Goal: Task Accomplishment & Management: Use online tool/utility

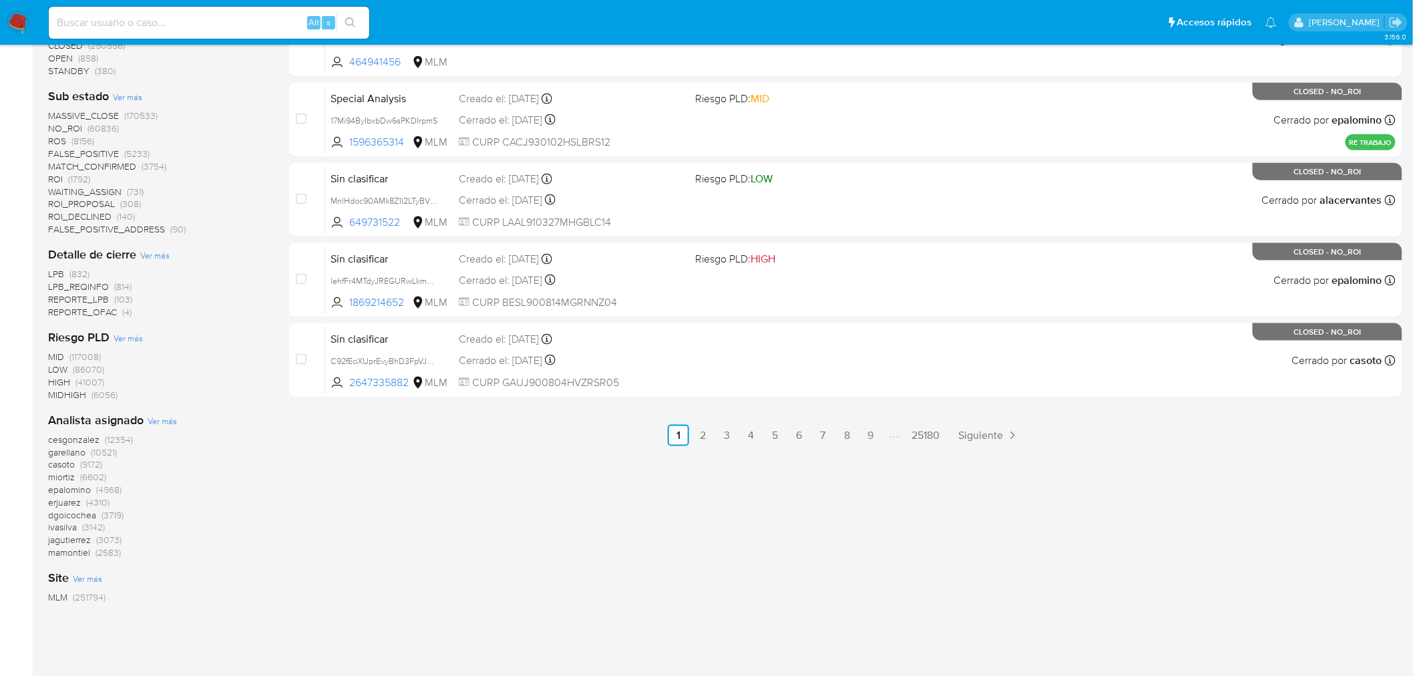
scroll to position [155, 0]
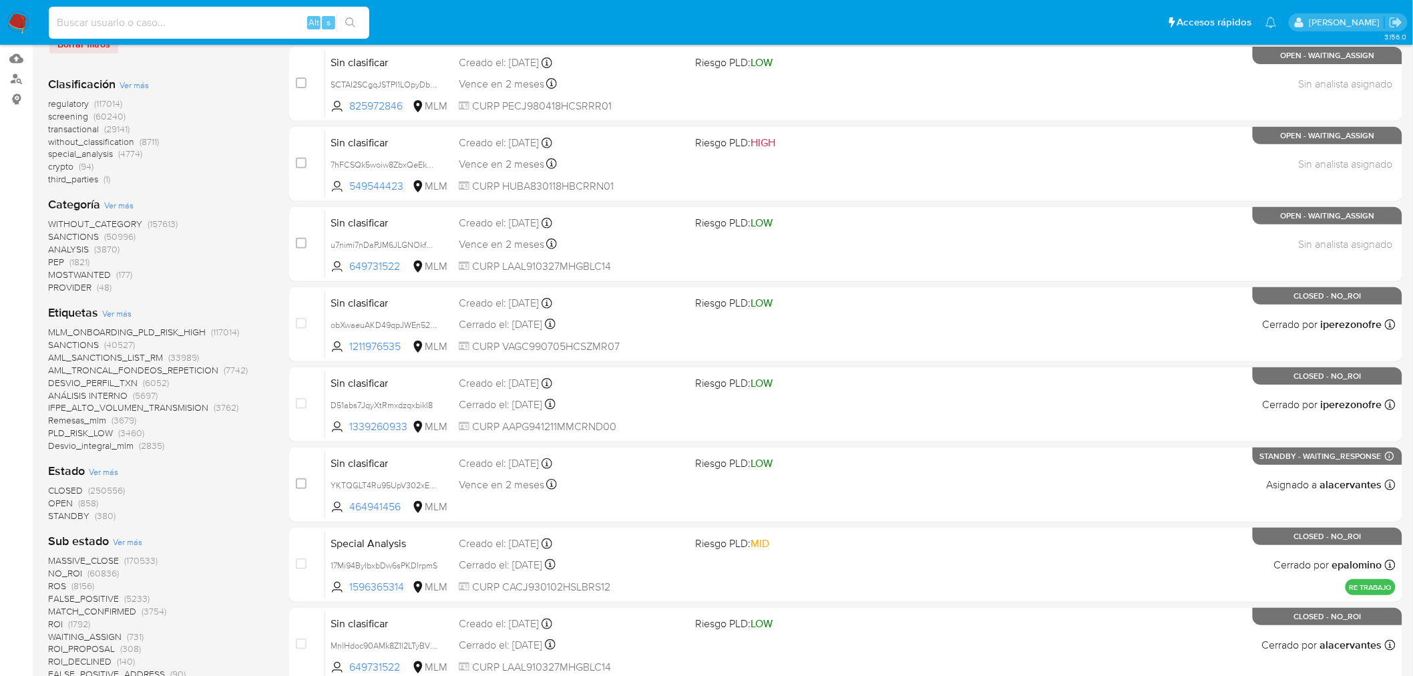
drag, startPoint x: 164, startPoint y: 14, endPoint x: 170, endPoint y: 17, distance: 6.9
click at [165, 14] on input at bounding box center [209, 22] width 321 height 17
paste input "1986941415"
type input "1986941415"
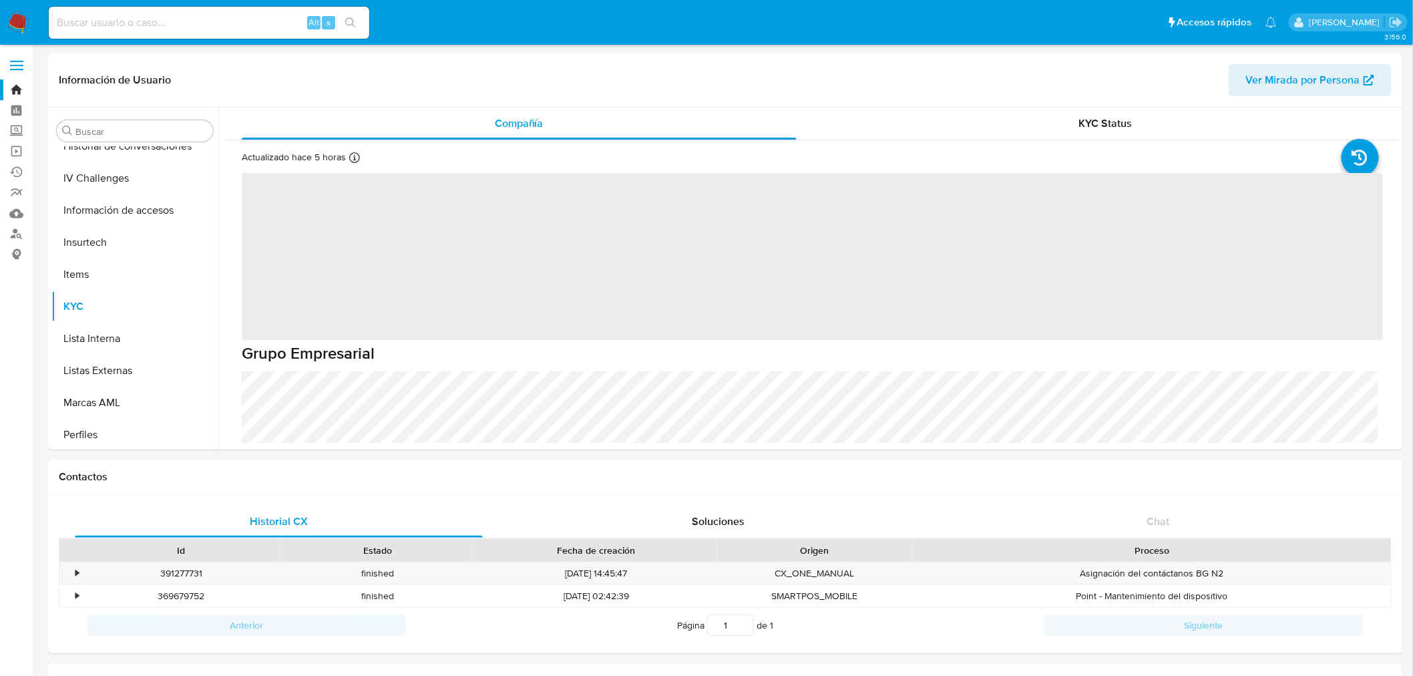
scroll to position [564, 0]
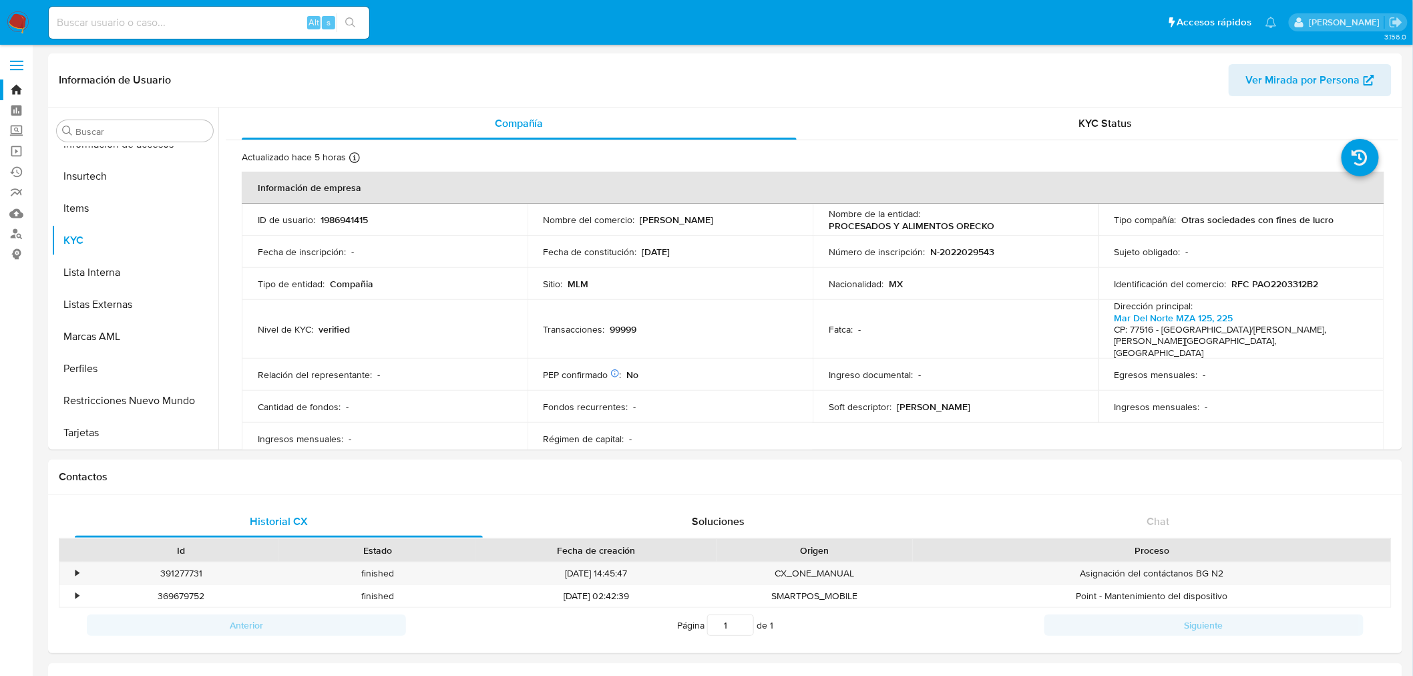
select select "10"
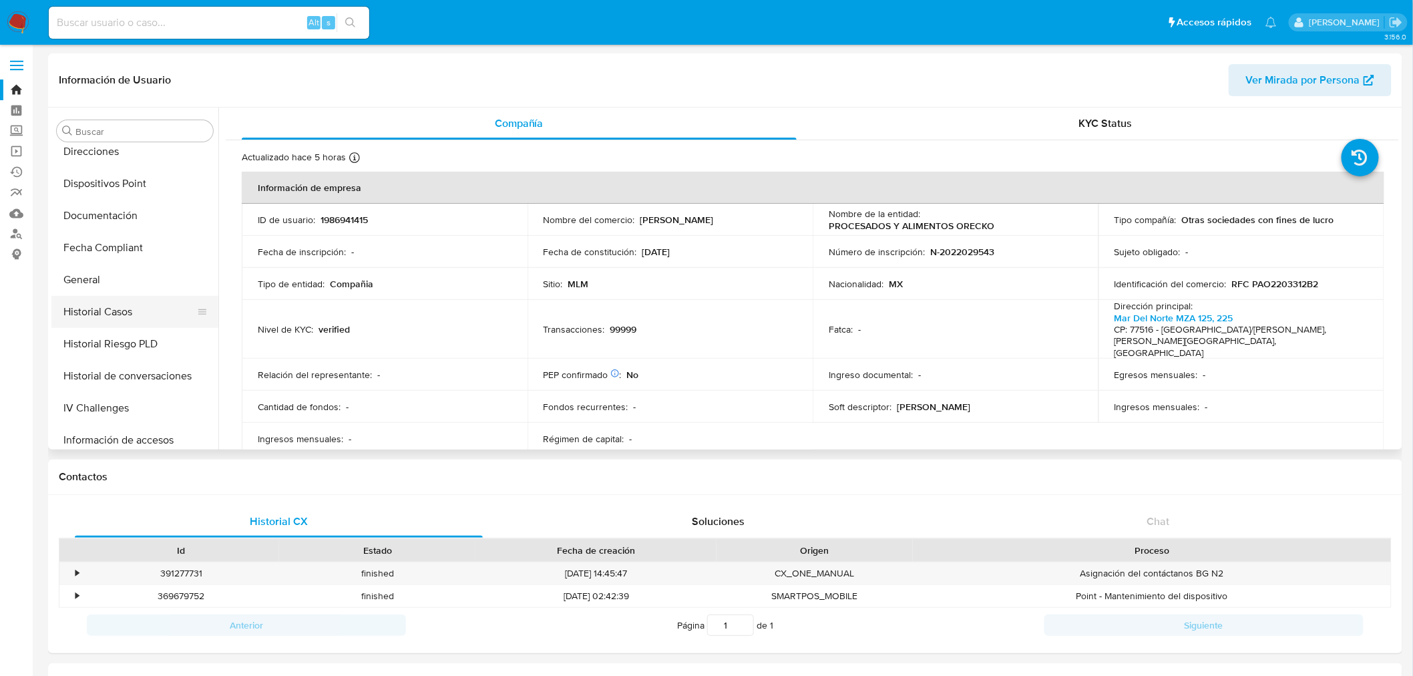
click at [134, 312] on button "Historial Casos" at bounding box center [129, 312] width 156 height 32
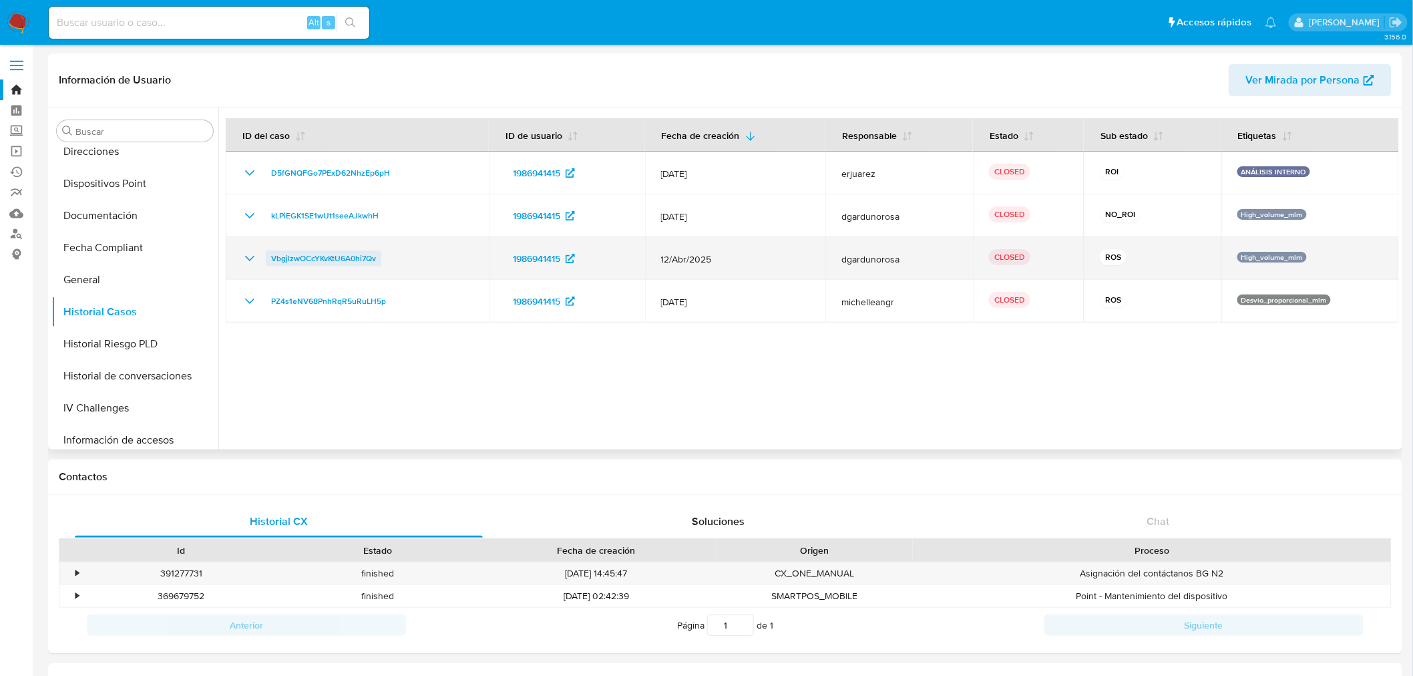
click at [288, 255] on span "VbgjlzwOCcYKvKtU6A0hi7Qv" at bounding box center [323, 258] width 105 height 16
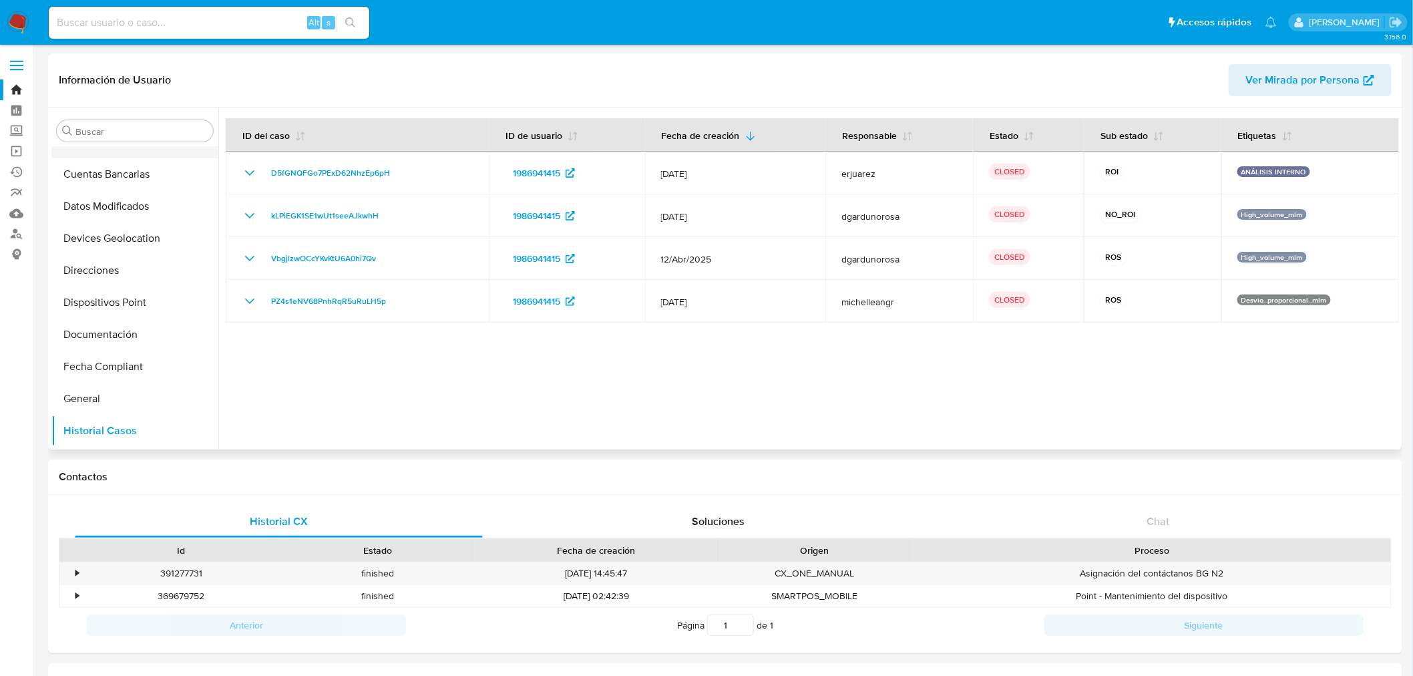
scroll to position [0, 0]
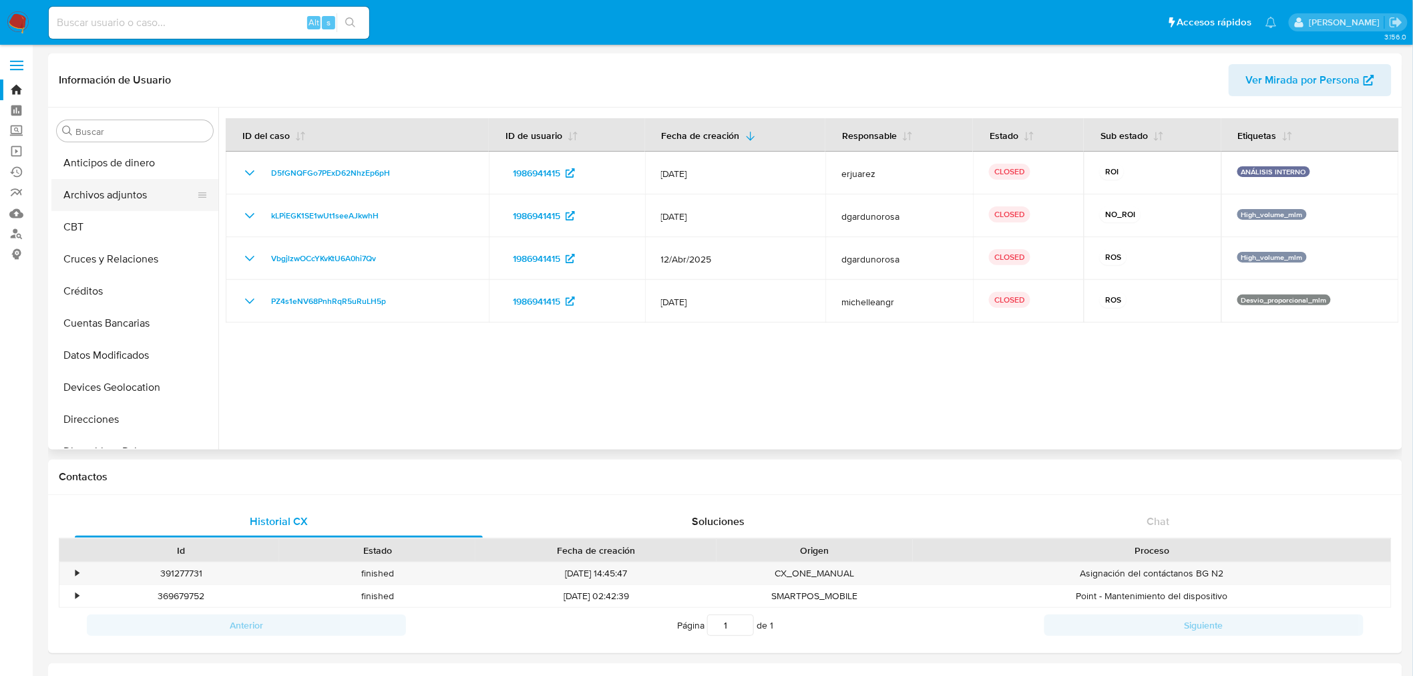
click at [118, 200] on button "Archivos adjuntos" at bounding box center [129, 195] width 156 height 32
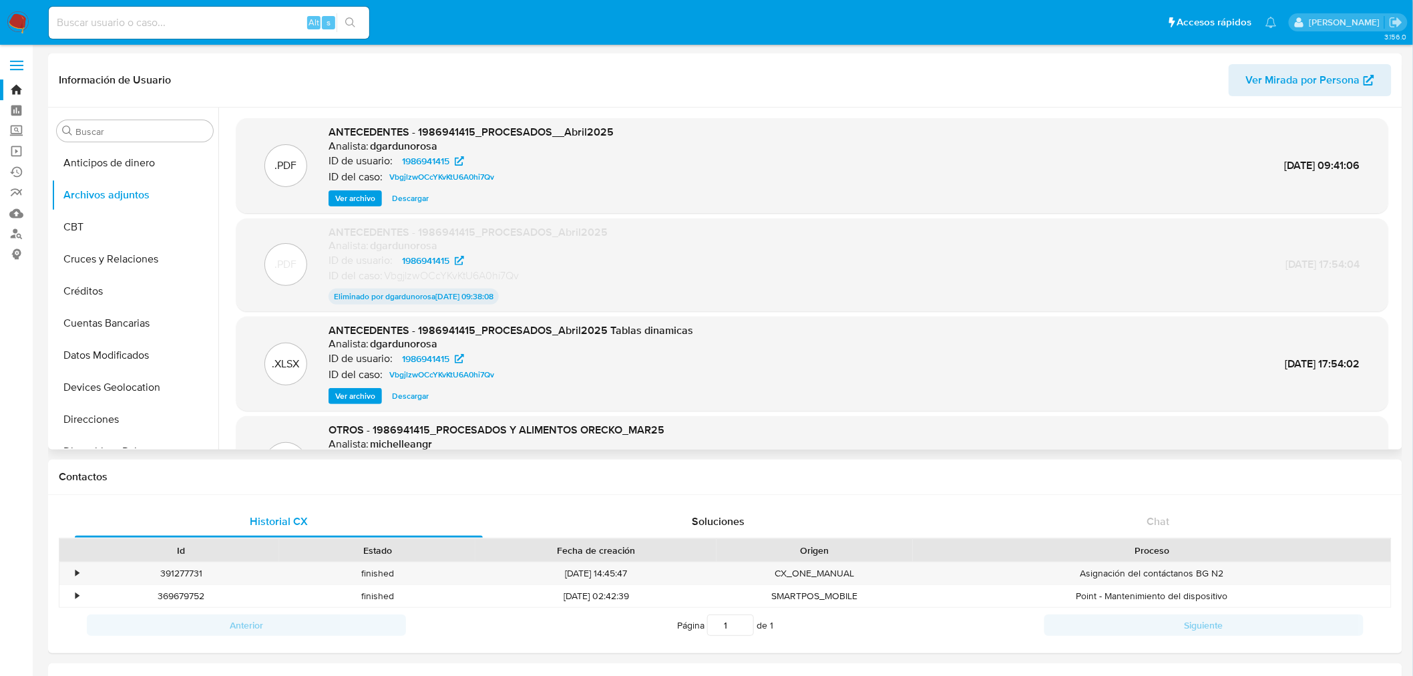
click at [403, 197] on span "Descargar" at bounding box center [410, 198] width 37 height 13
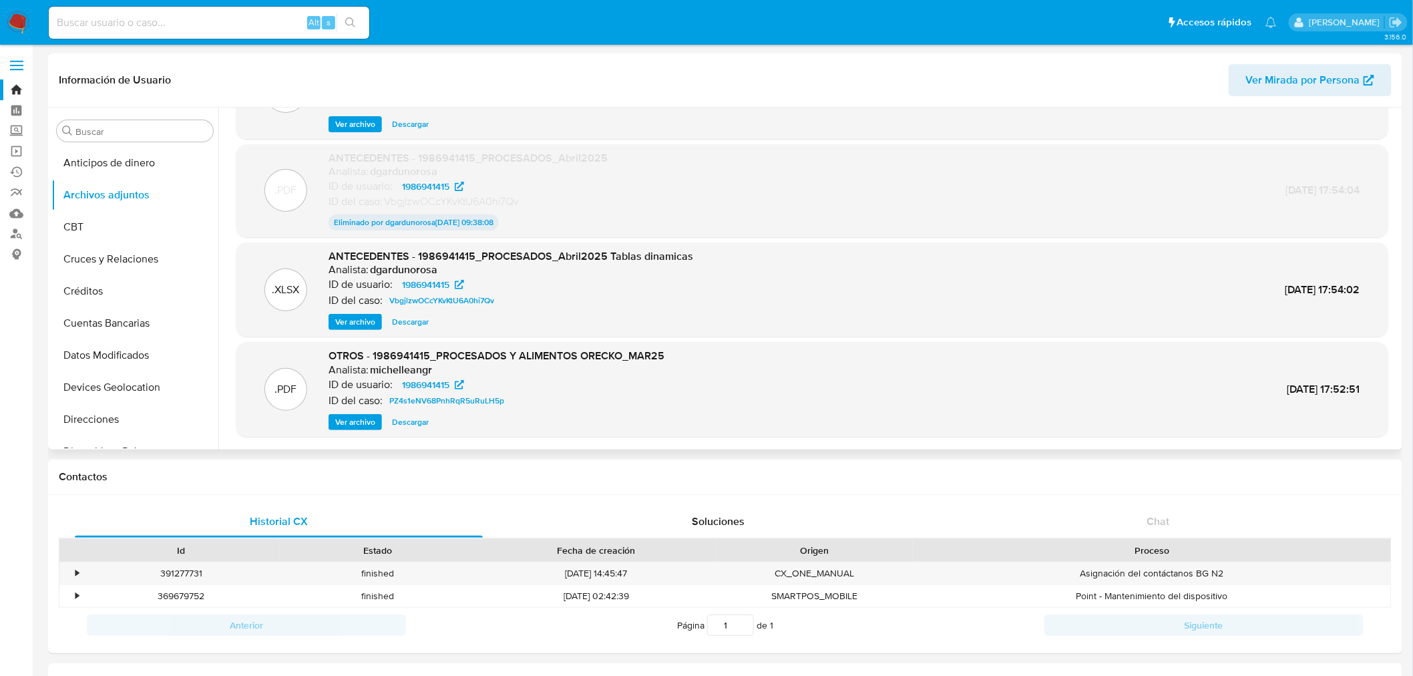
click at [406, 323] on span "Descargar" at bounding box center [410, 321] width 37 height 13
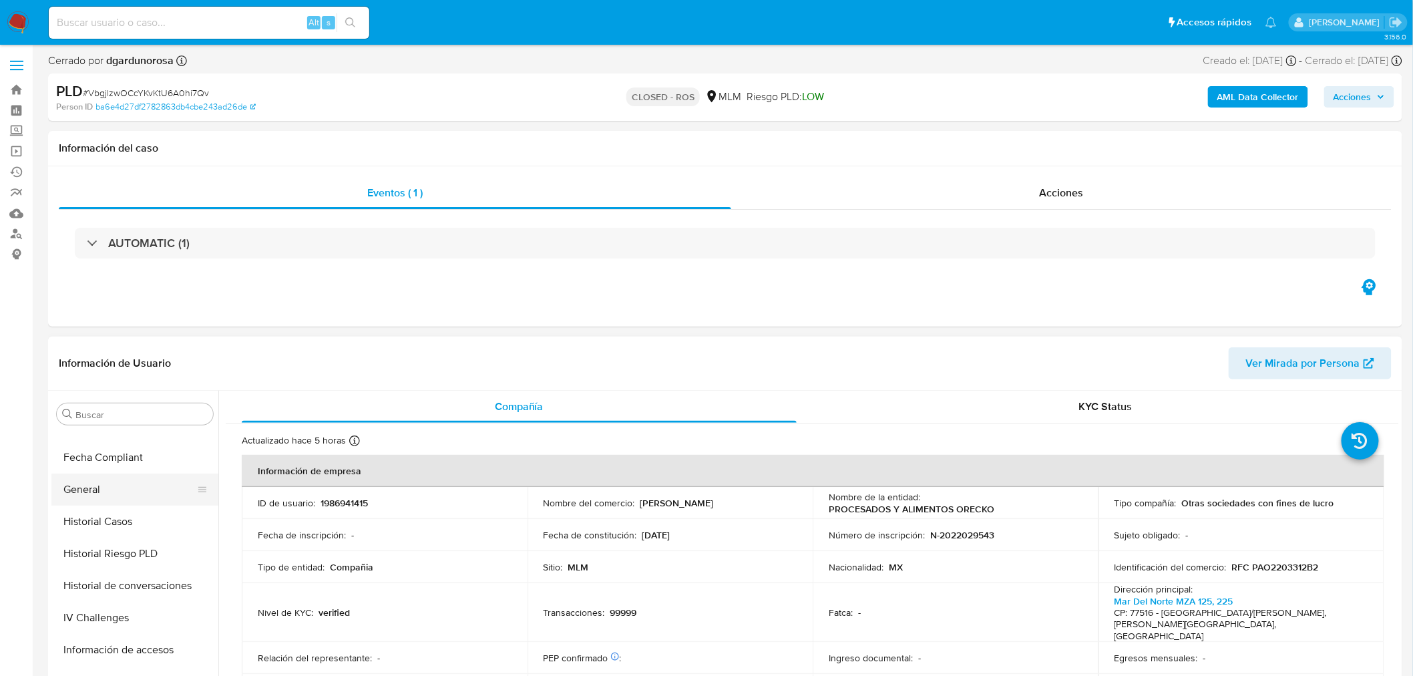
select select "10"
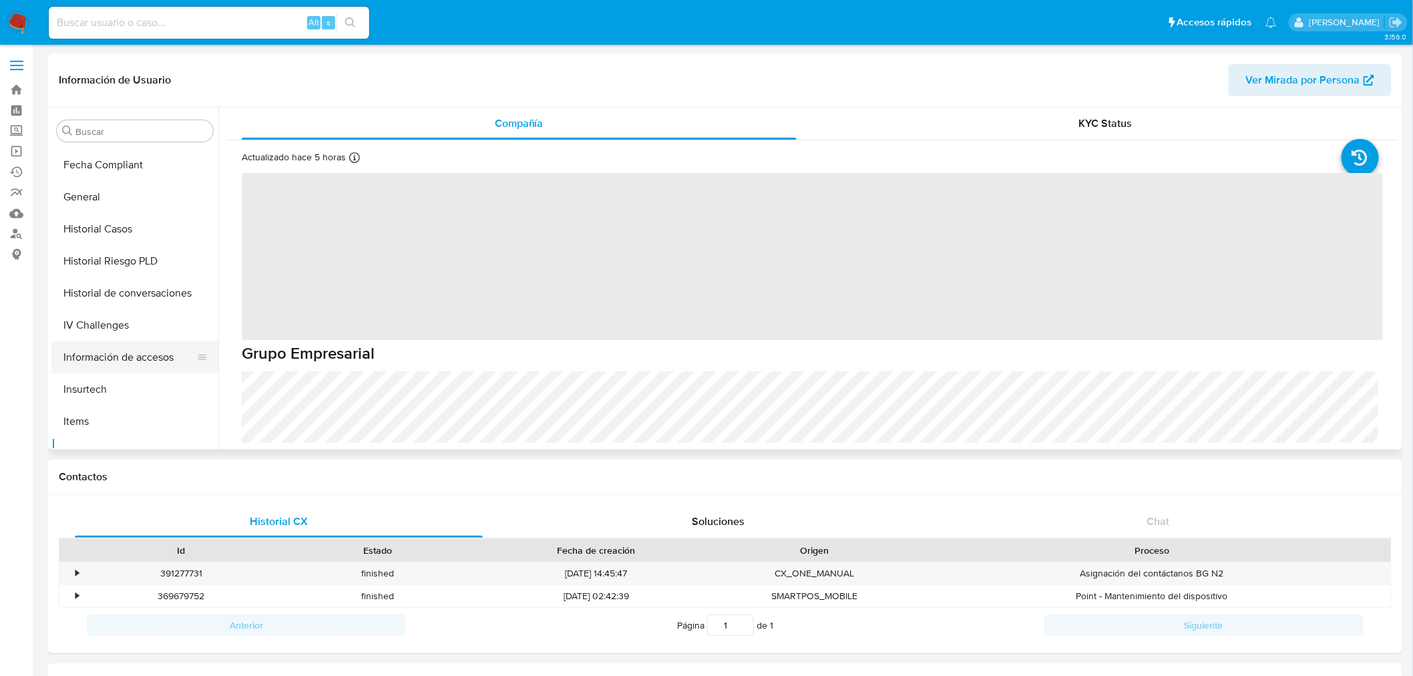
scroll to position [341, 0]
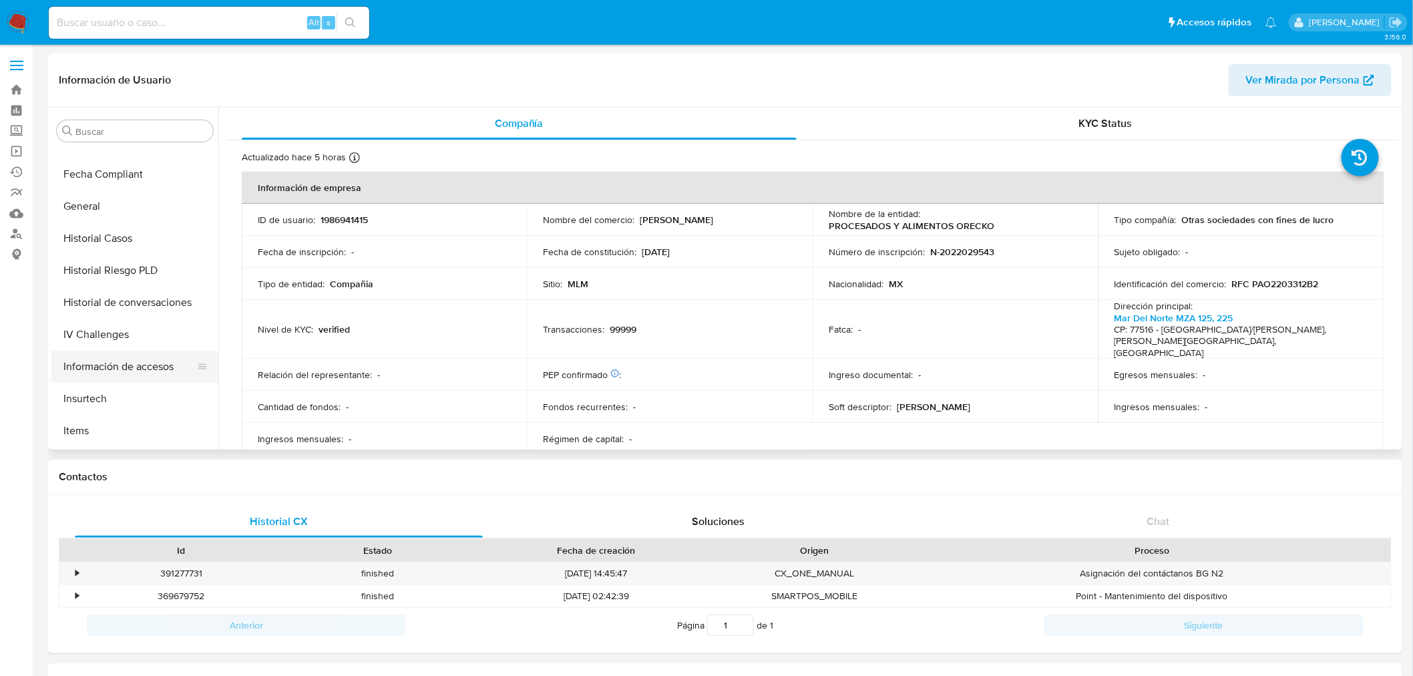
select select "10"
click at [140, 27] on input at bounding box center [209, 22] width 321 height 17
click at [243, 24] on input at bounding box center [209, 22] width 321 height 17
paste input "1983710987"
type input "1983710987"
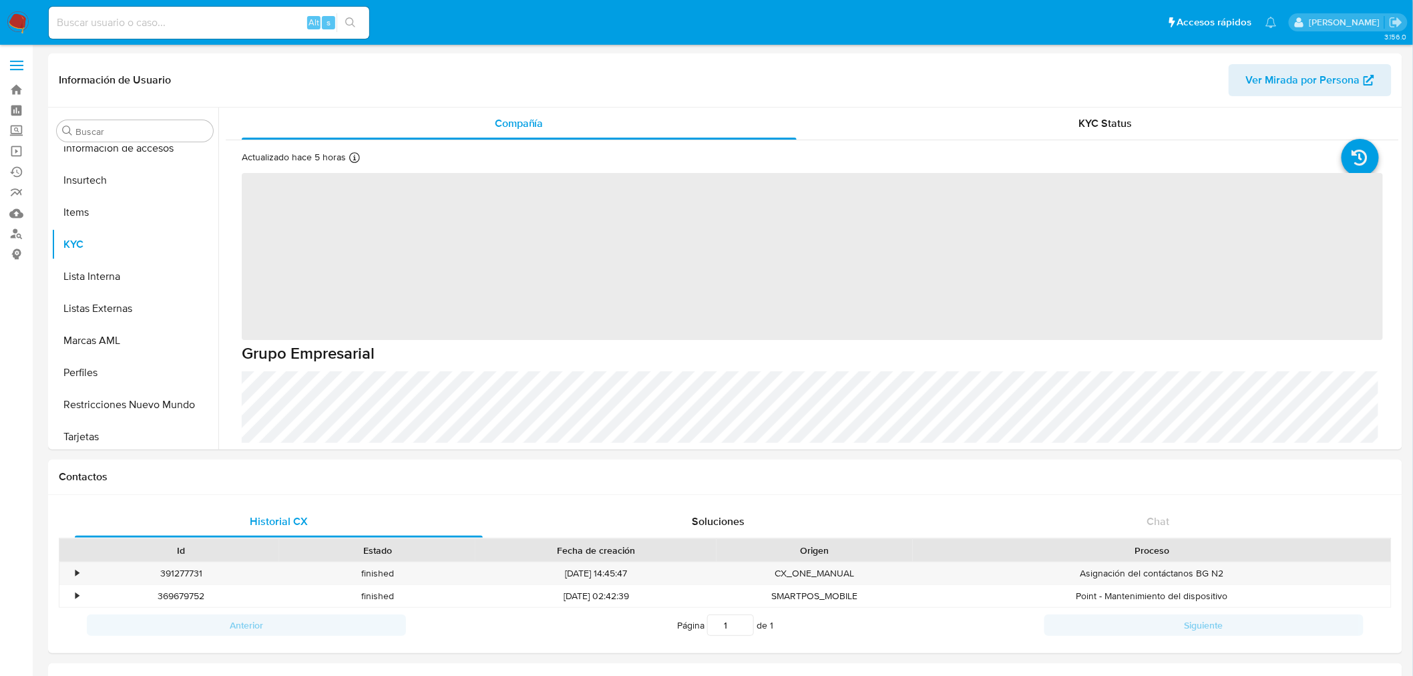
scroll to position [564, 0]
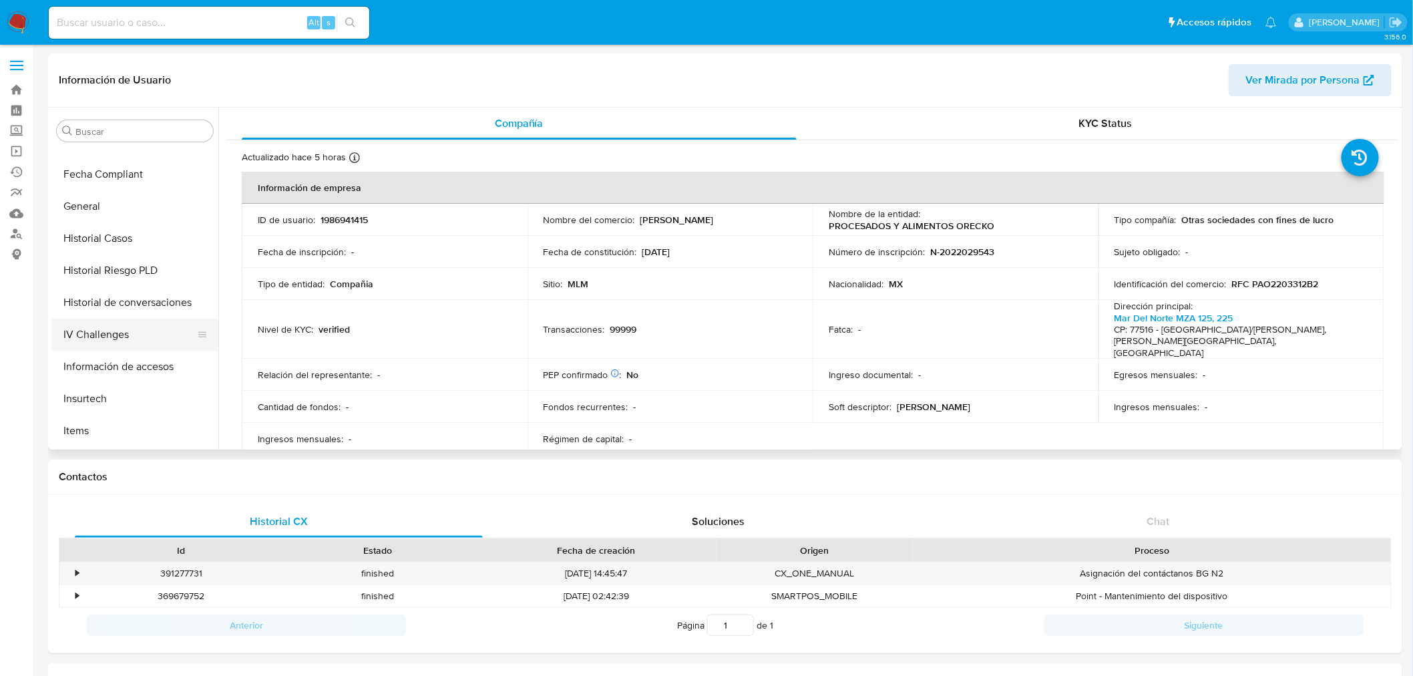
select select "10"
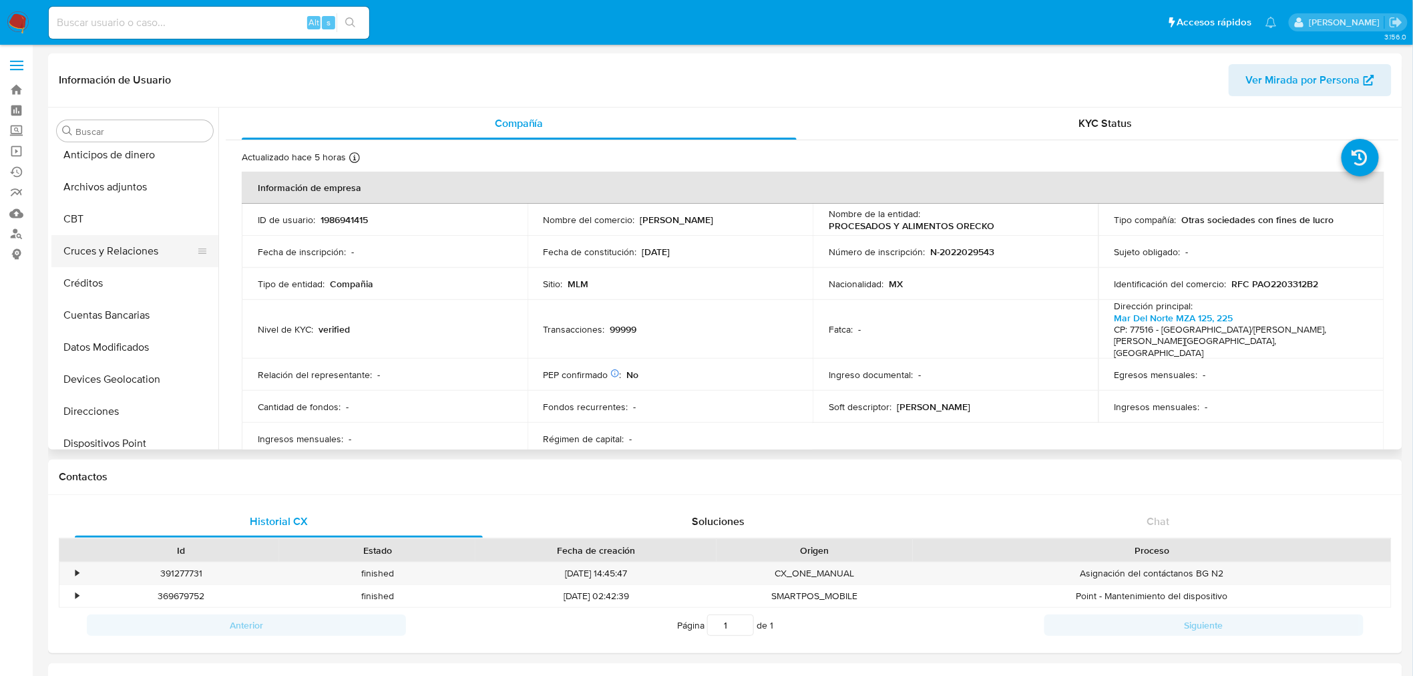
scroll to position [0, 0]
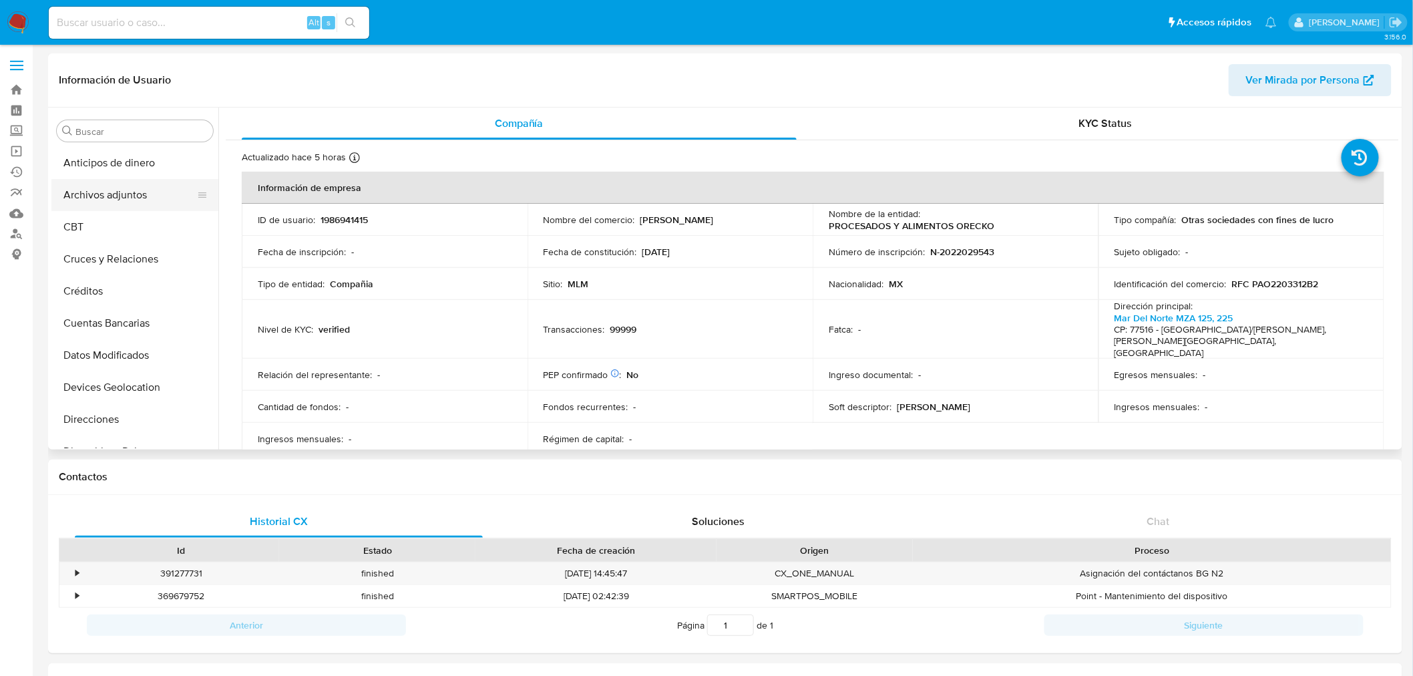
click at [116, 204] on button "Archivos adjuntos" at bounding box center [129, 195] width 156 height 32
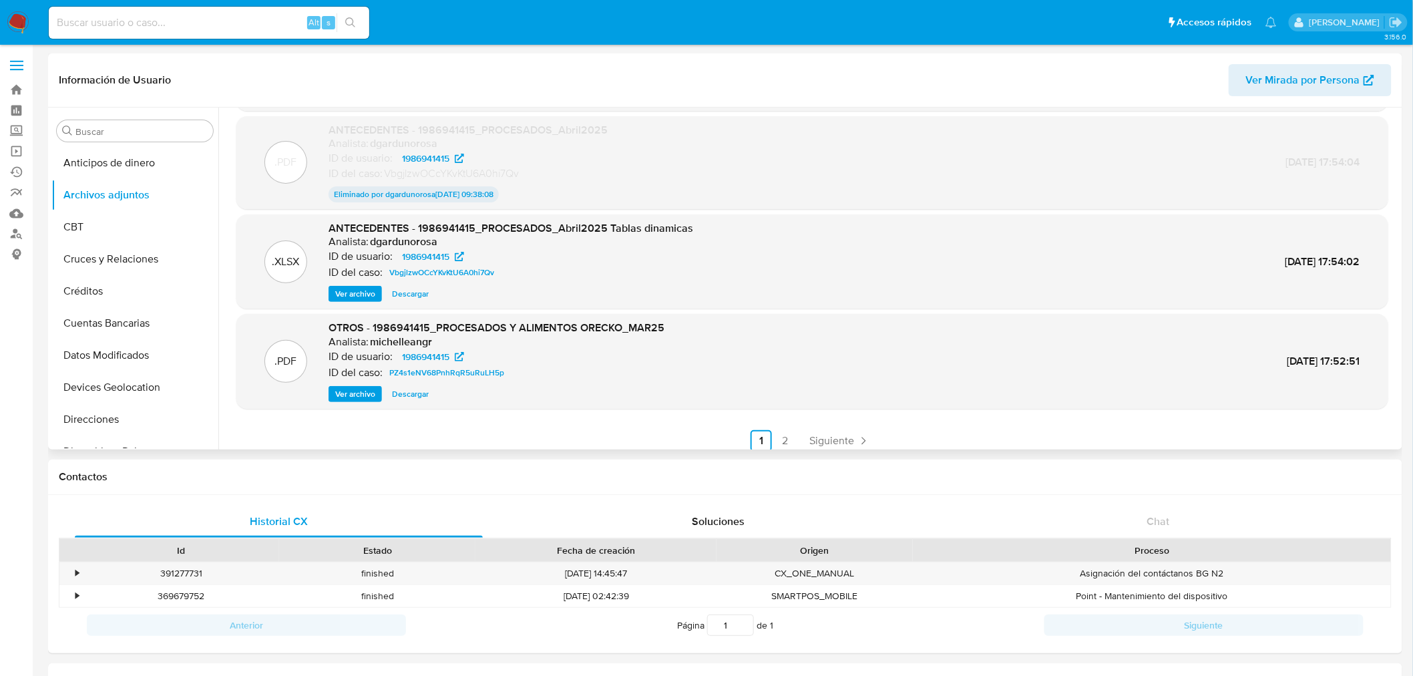
scroll to position [110, 0]
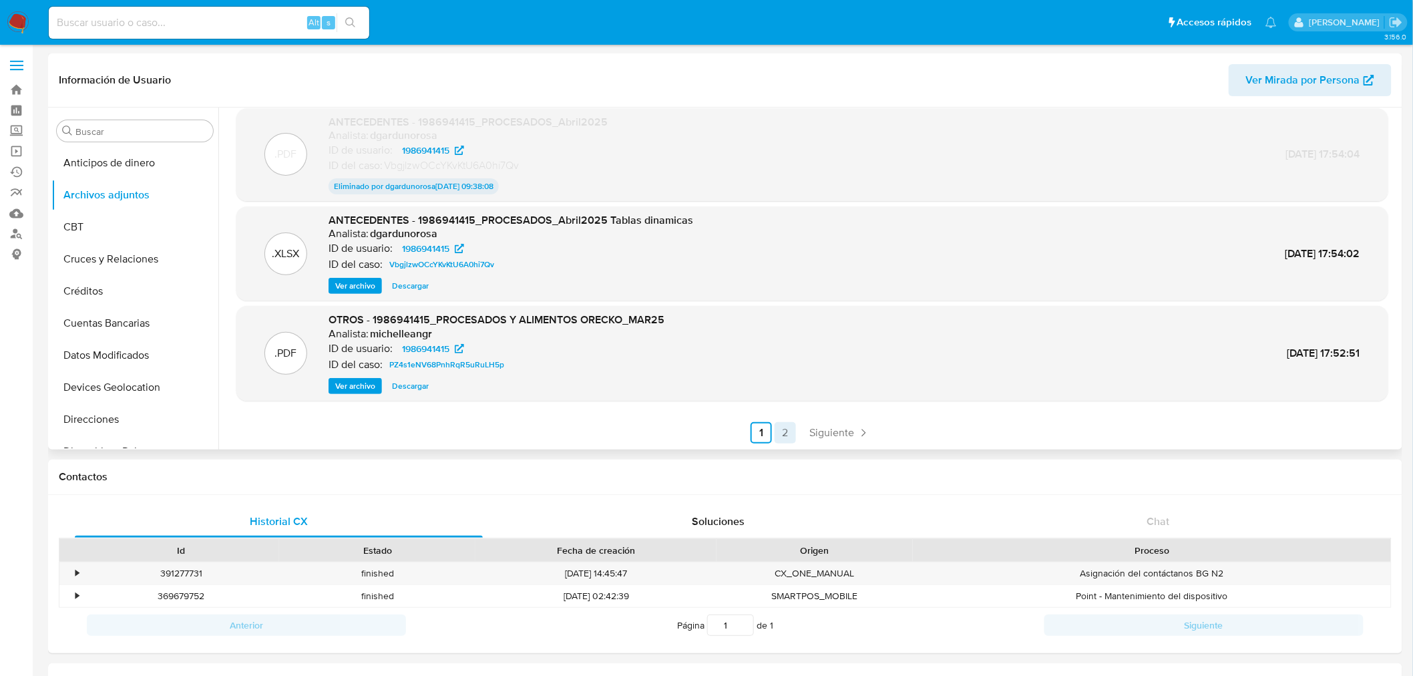
click at [789, 430] on link "2" at bounding box center [785, 432] width 21 height 21
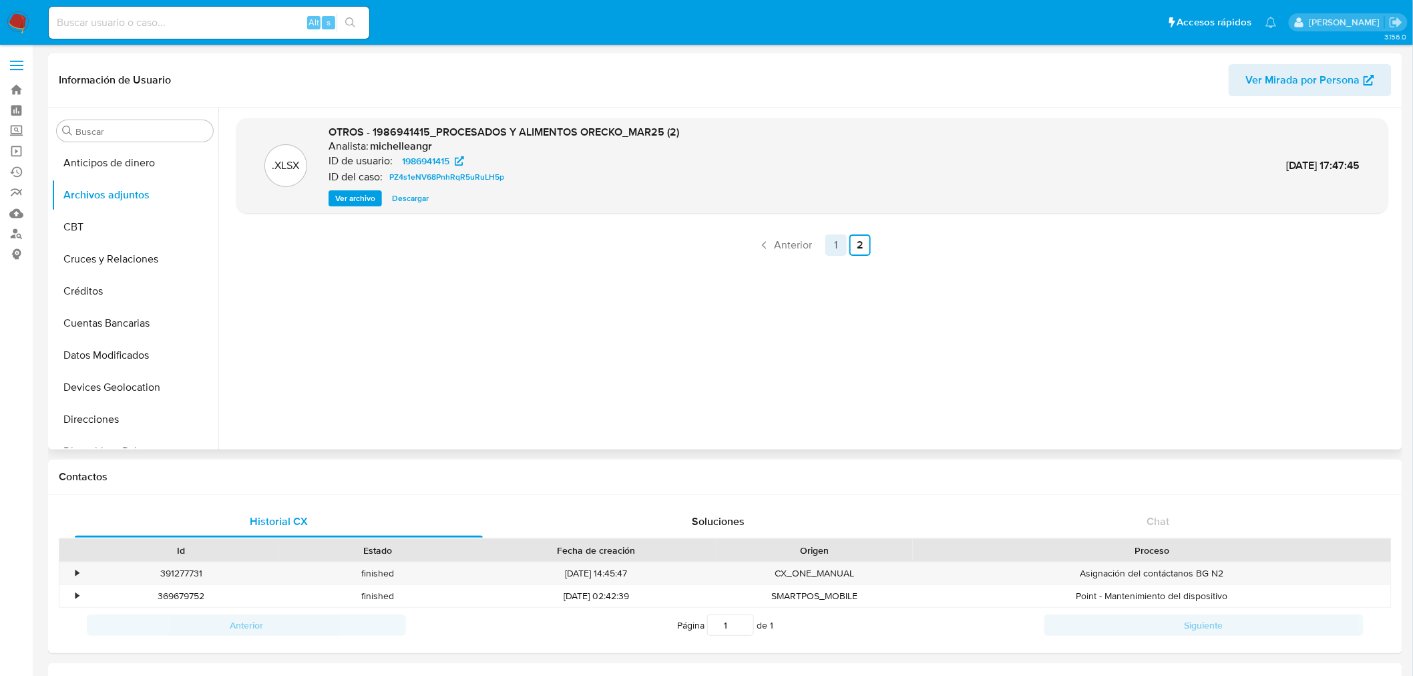
click at [836, 248] on link "1" at bounding box center [835, 244] width 21 height 21
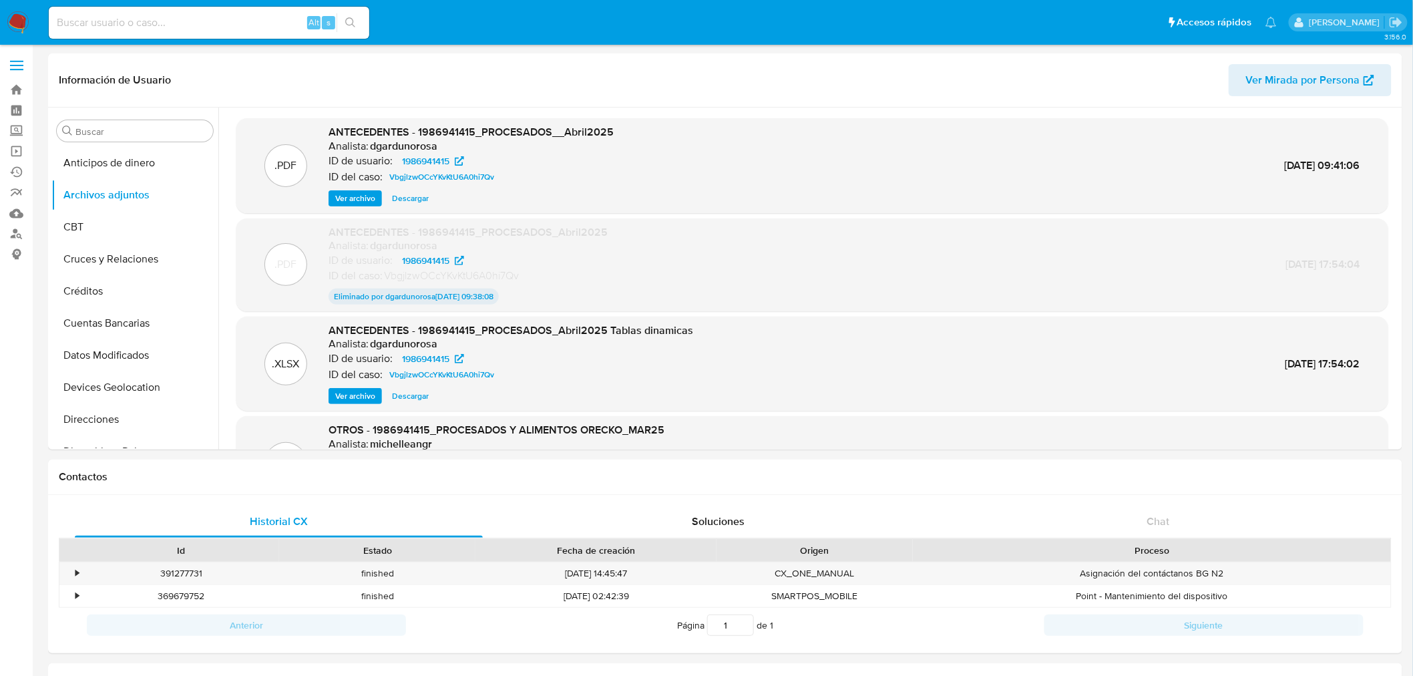
click at [178, 19] on input at bounding box center [209, 22] width 321 height 17
paste input "1983710987"
type input "1983710987"
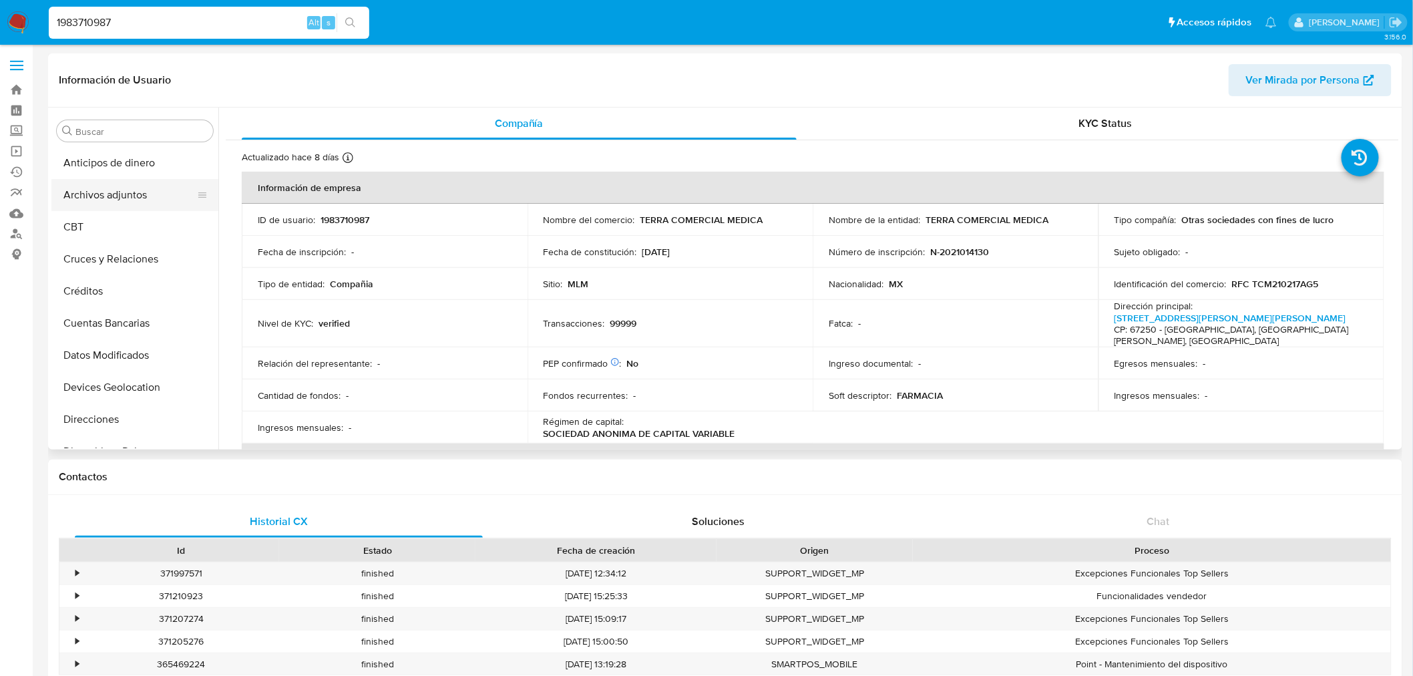
select select "10"
click at [129, 187] on button "Archivos adjuntos" at bounding box center [129, 195] width 156 height 32
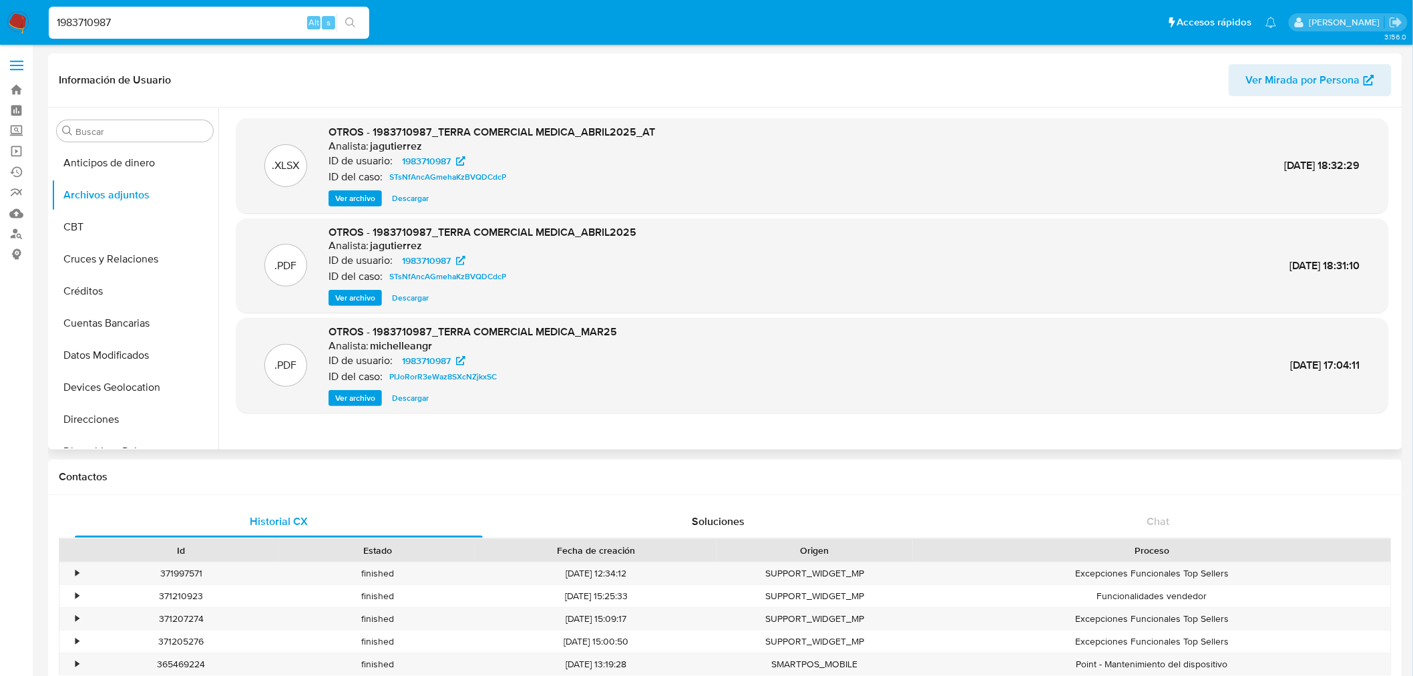
click at [412, 196] on span "Descargar" at bounding box center [410, 198] width 37 height 13
click at [409, 296] on span "Descargar" at bounding box center [410, 297] width 37 height 13
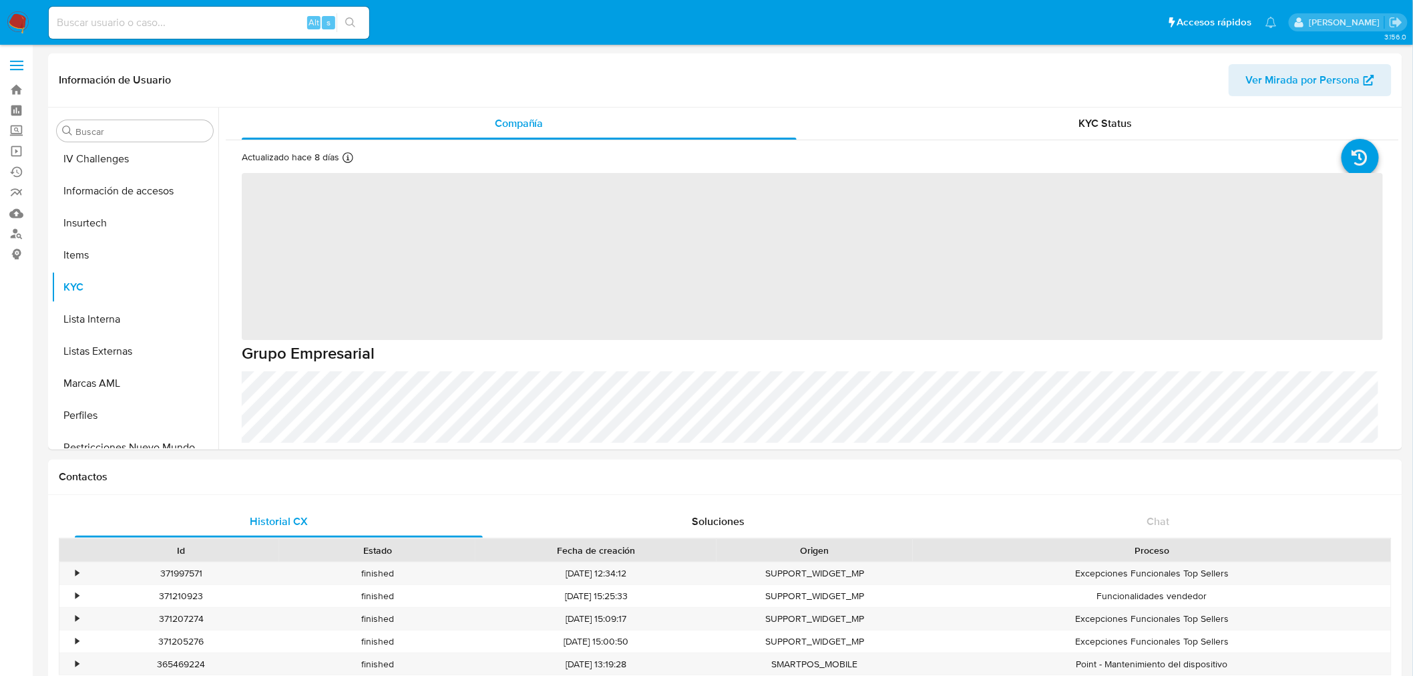
scroll to position [564, 0]
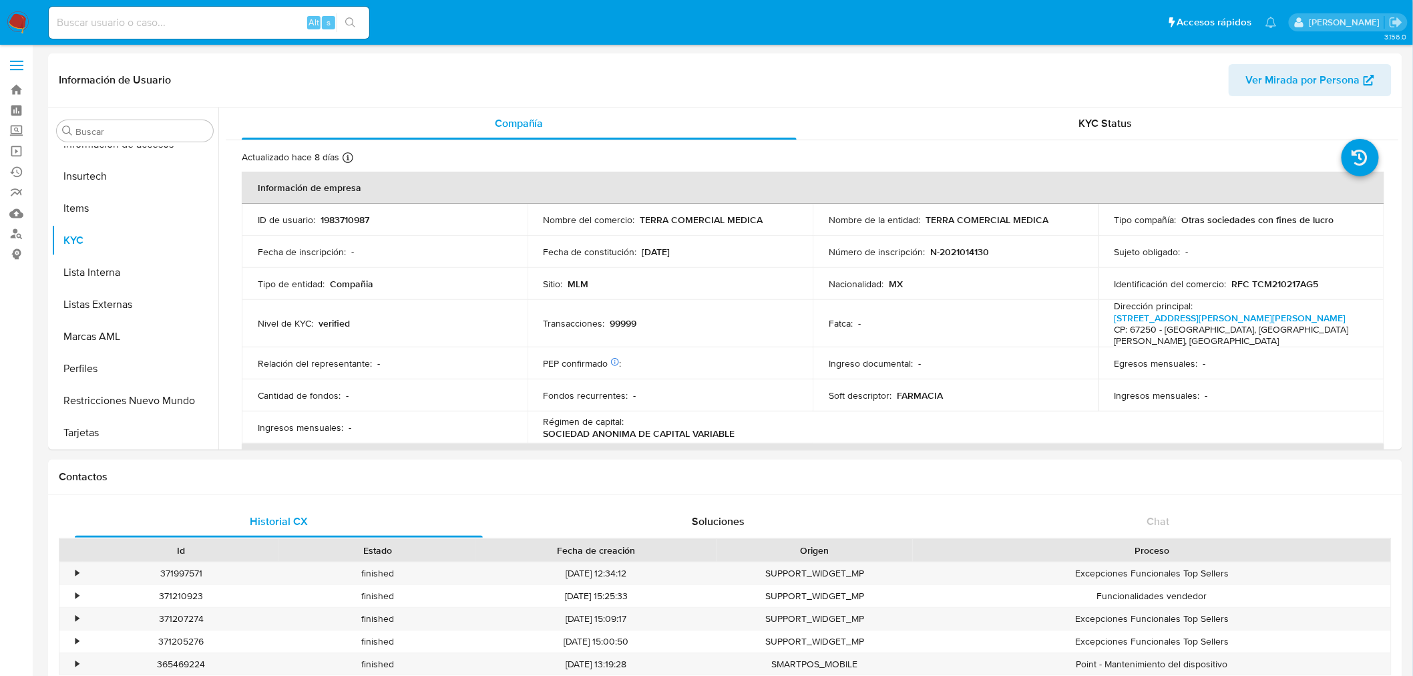
select select "10"
click at [214, 27] on input at bounding box center [209, 22] width 321 height 17
paste input "2010712760"
type input "2010712760"
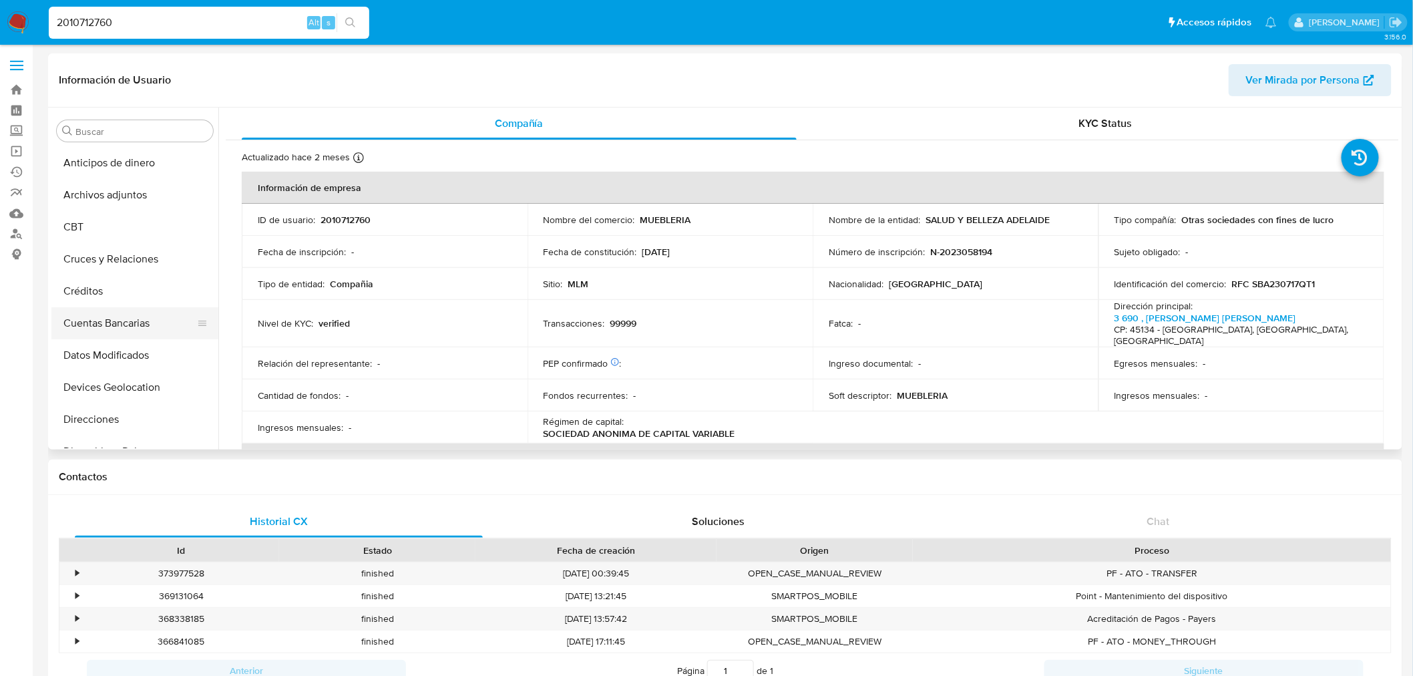
select select "10"
click at [148, 200] on button "Archivos adjuntos" at bounding box center [129, 195] width 156 height 32
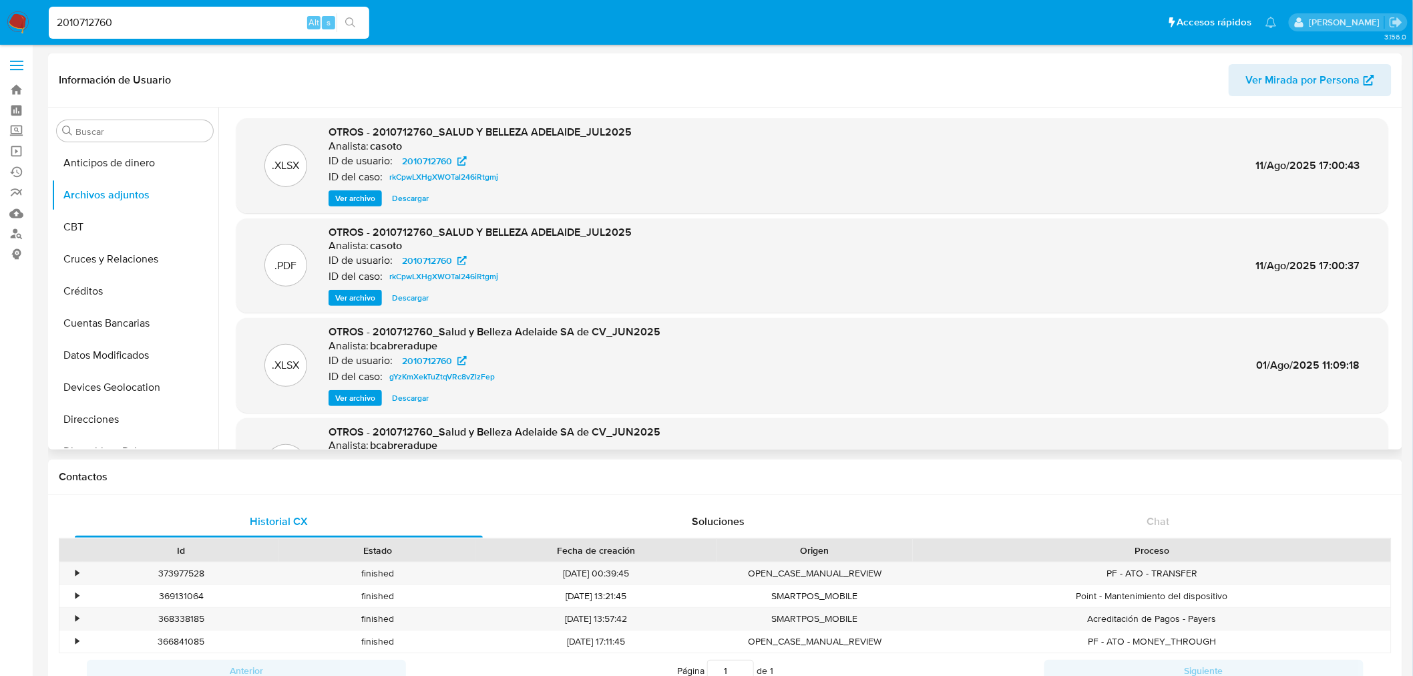
click at [361, 296] on span "Ver archivo" at bounding box center [355, 297] width 40 height 13
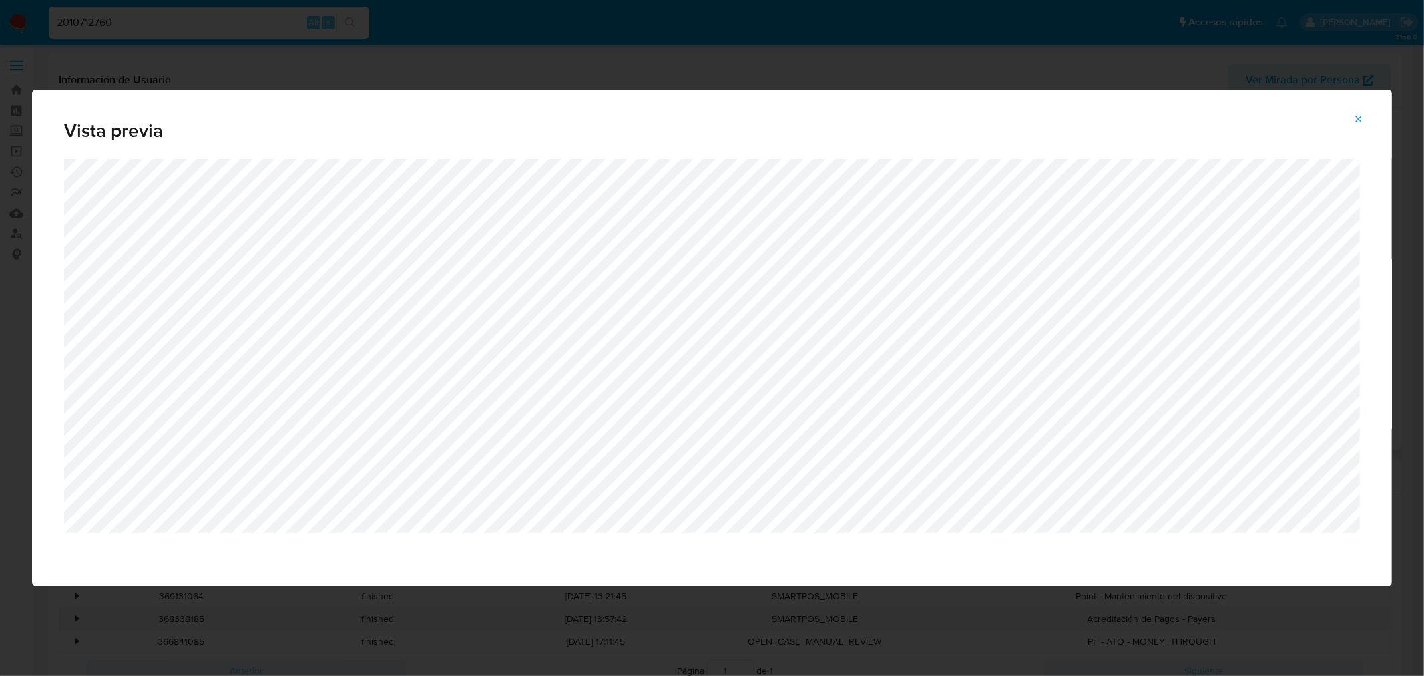
click at [1359, 122] on icon "Attachment preview" at bounding box center [1358, 119] width 11 height 11
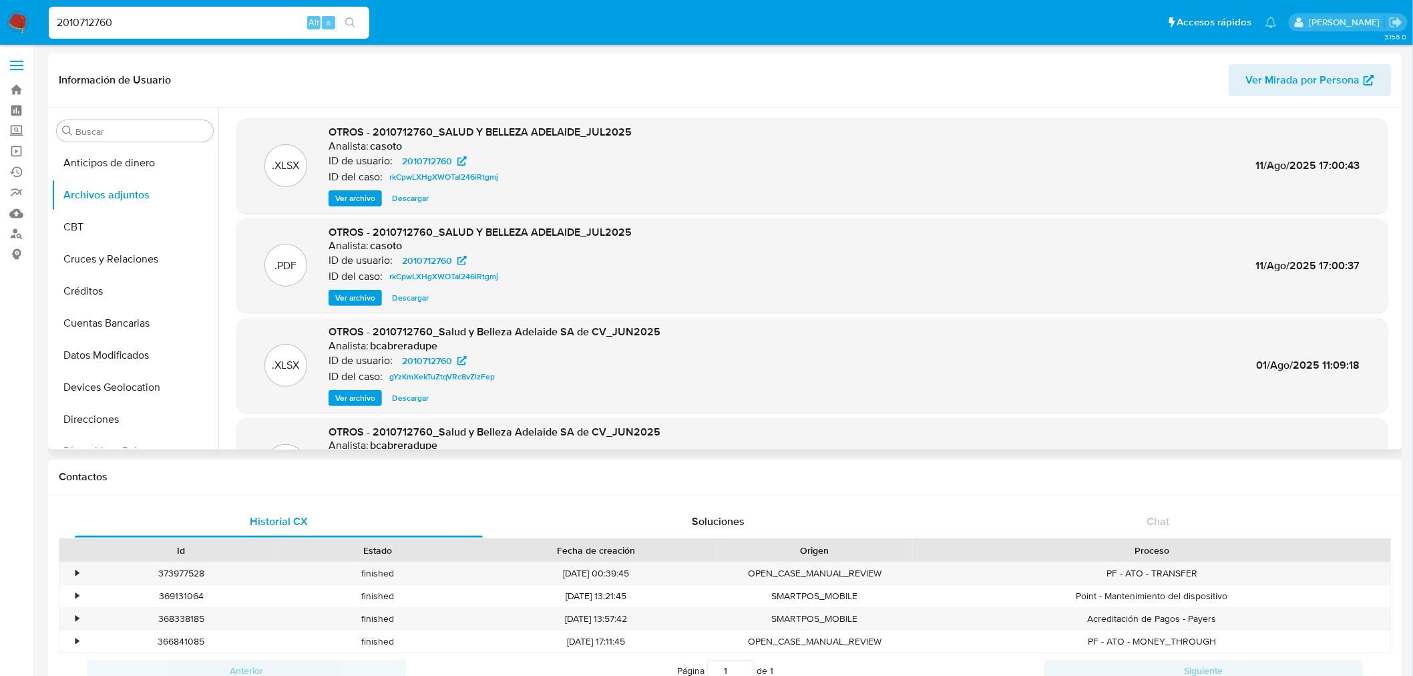
drag, startPoint x: 403, startPoint y: 300, endPoint x: 407, endPoint y: 306, distance: 7.1
click at [403, 299] on span "Descargar" at bounding box center [410, 297] width 37 height 13
drag, startPoint x: 405, startPoint y: 195, endPoint x: 414, endPoint y: 198, distance: 9.1
click at [405, 195] on span "Descargar" at bounding box center [410, 198] width 37 height 13
click at [402, 204] on span "Descargar" at bounding box center [410, 198] width 37 height 13
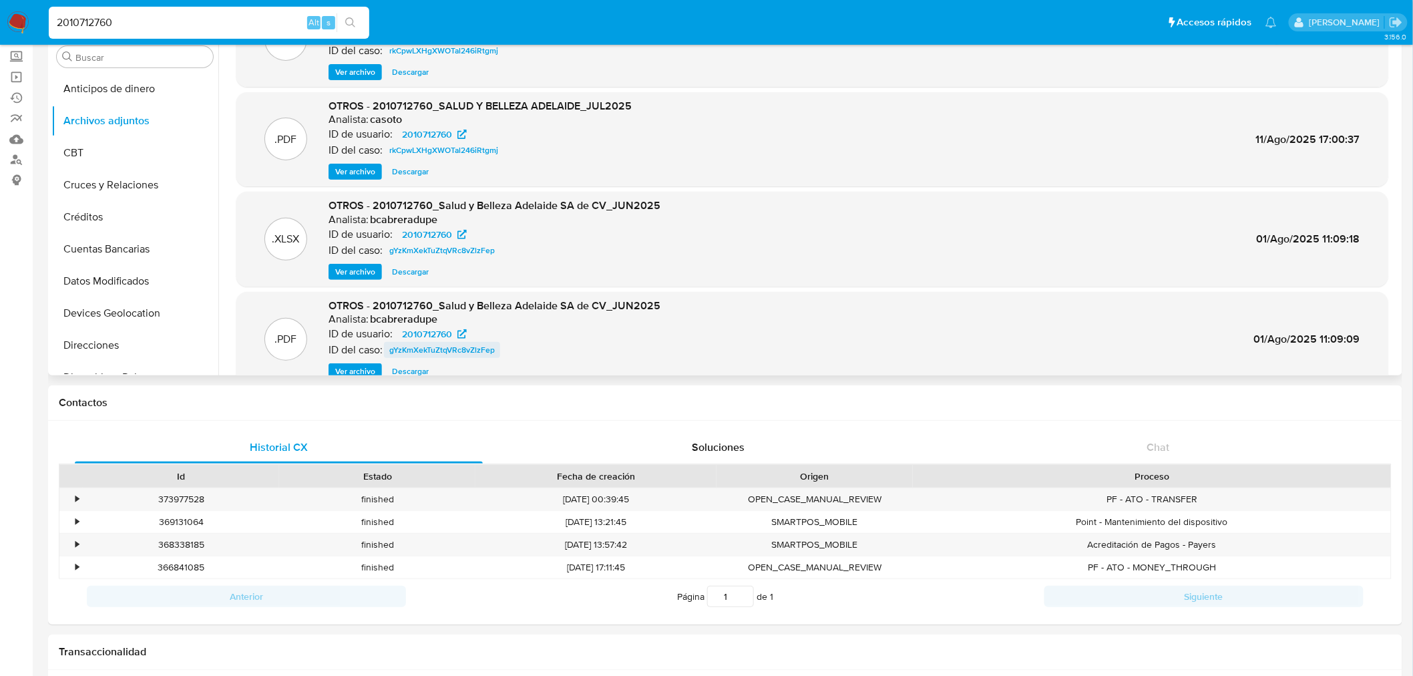
scroll to position [75, 0]
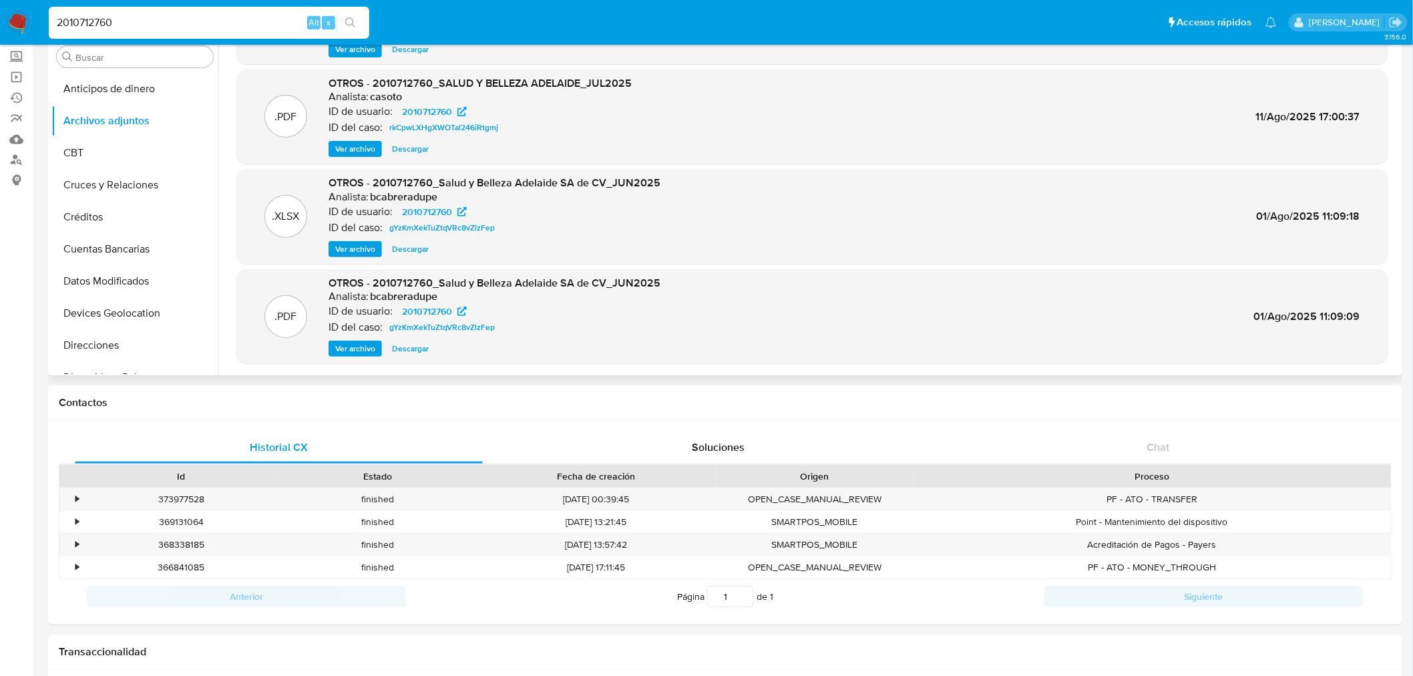
click at [351, 346] on span "Ver archivo" at bounding box center [355, 348] width 40 height 13
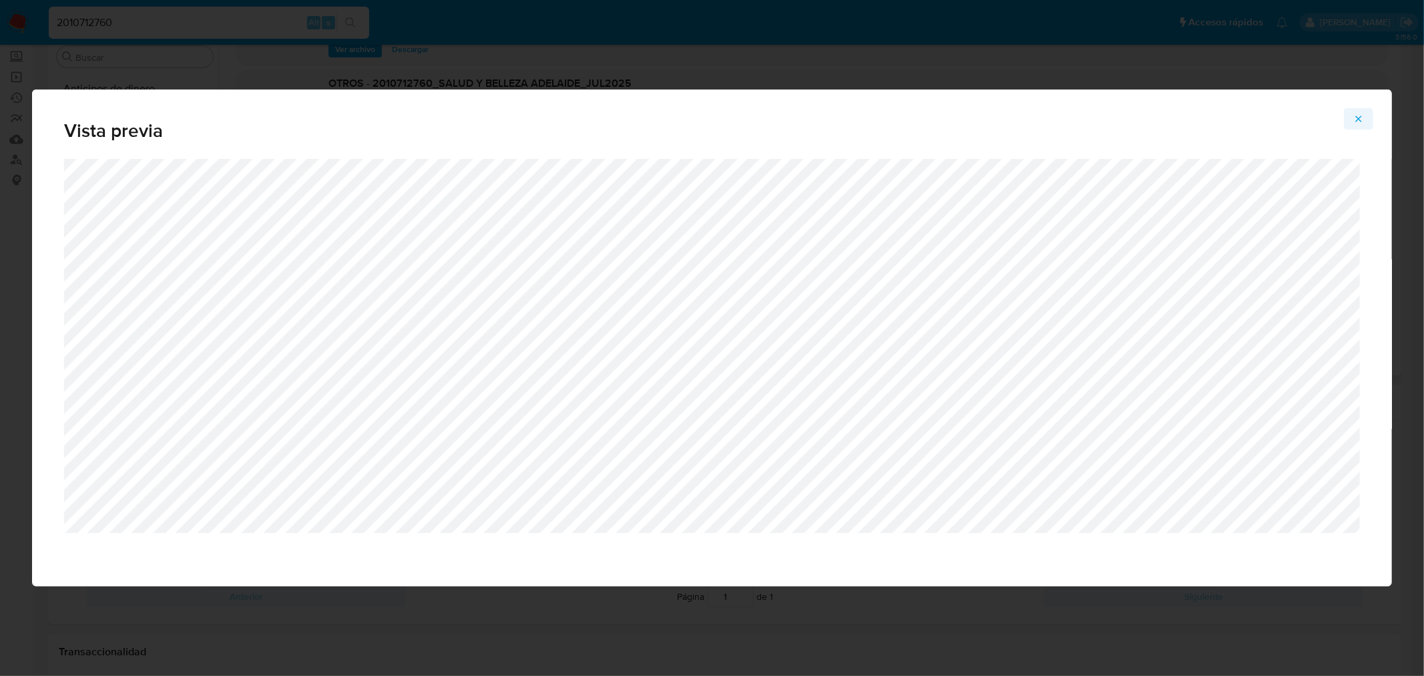
click at [1354, 121] on icon "Attachment preview" at bounding box center [1358, 119] width 11 height 11
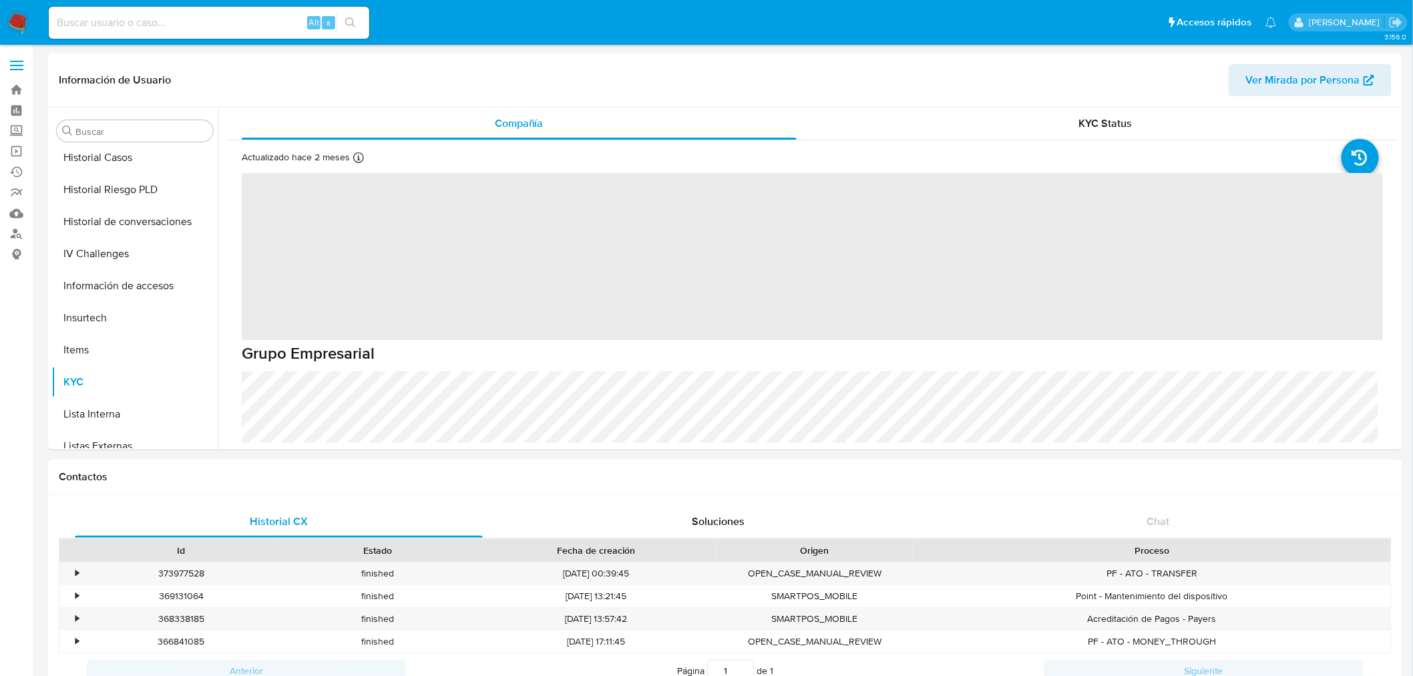
scroll to position [564, 0]
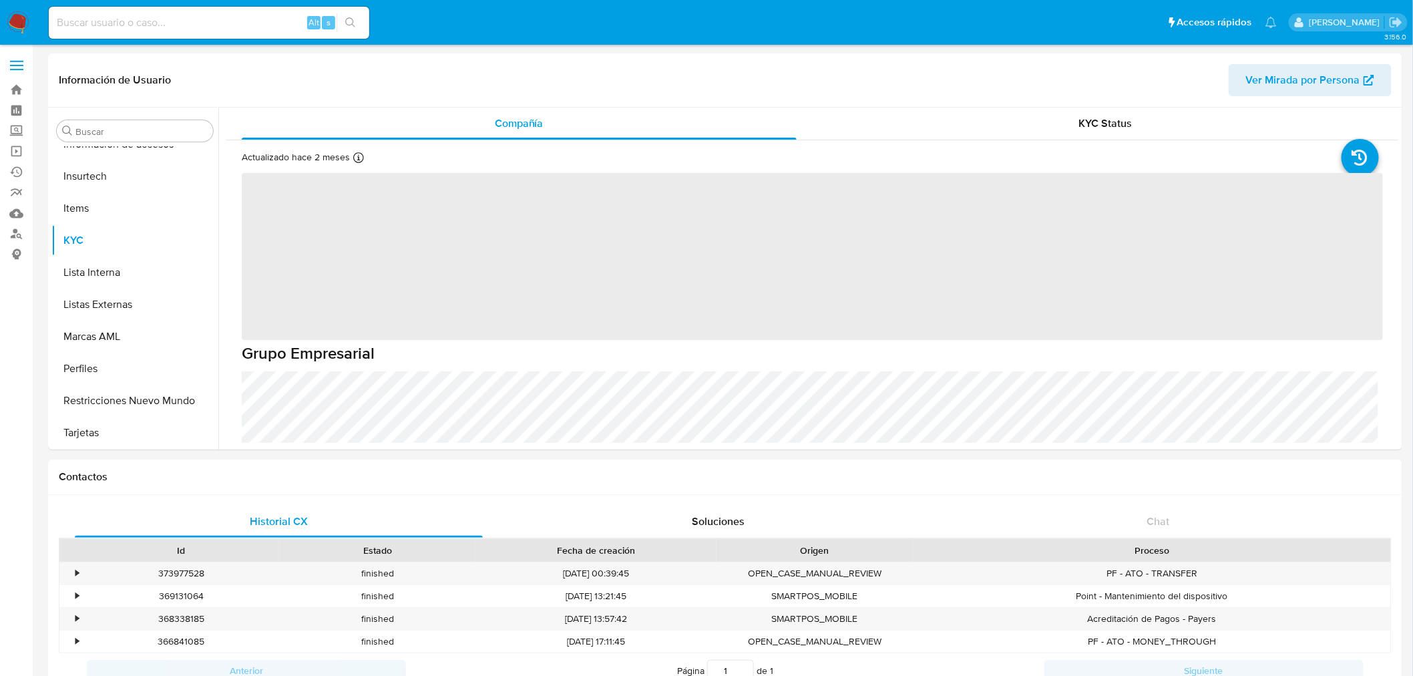
select select "10"
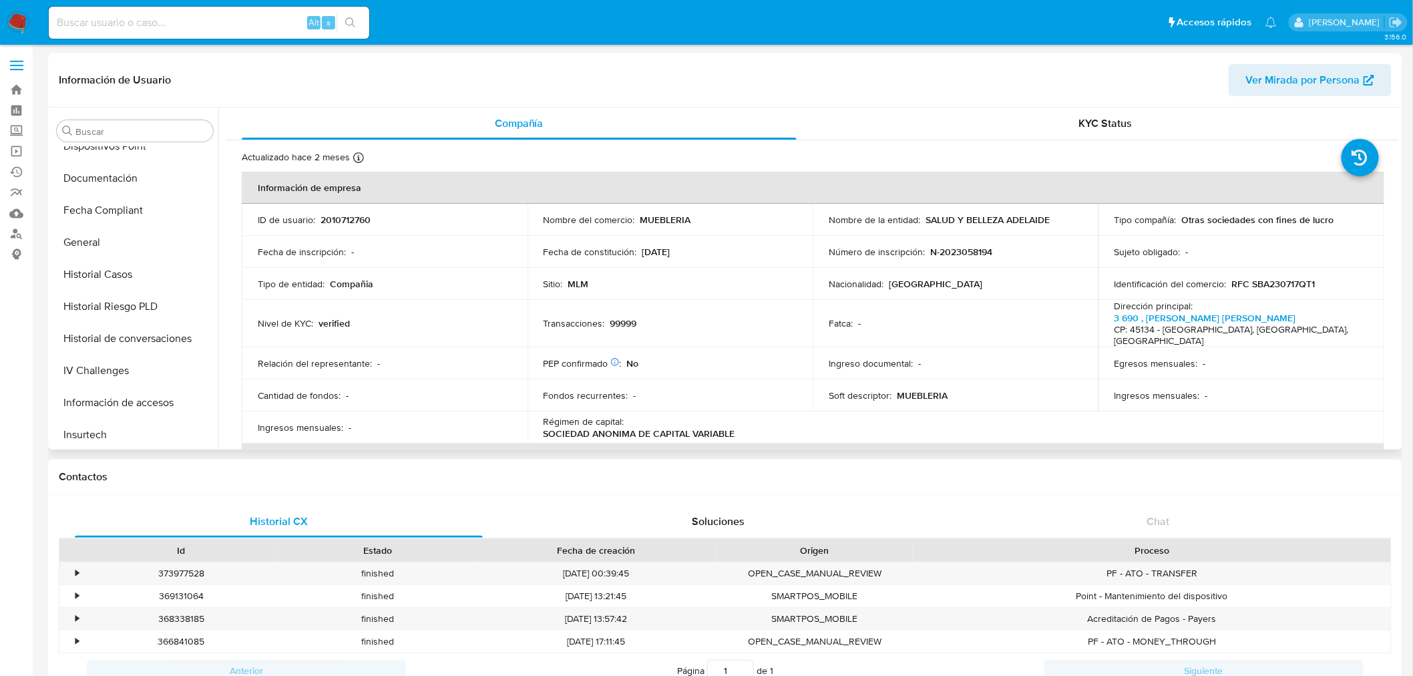
scroll to position [267, 0]
click at [128, 308] on button "Historial Casos" at bounding box center [129, 312] width 156 height 32
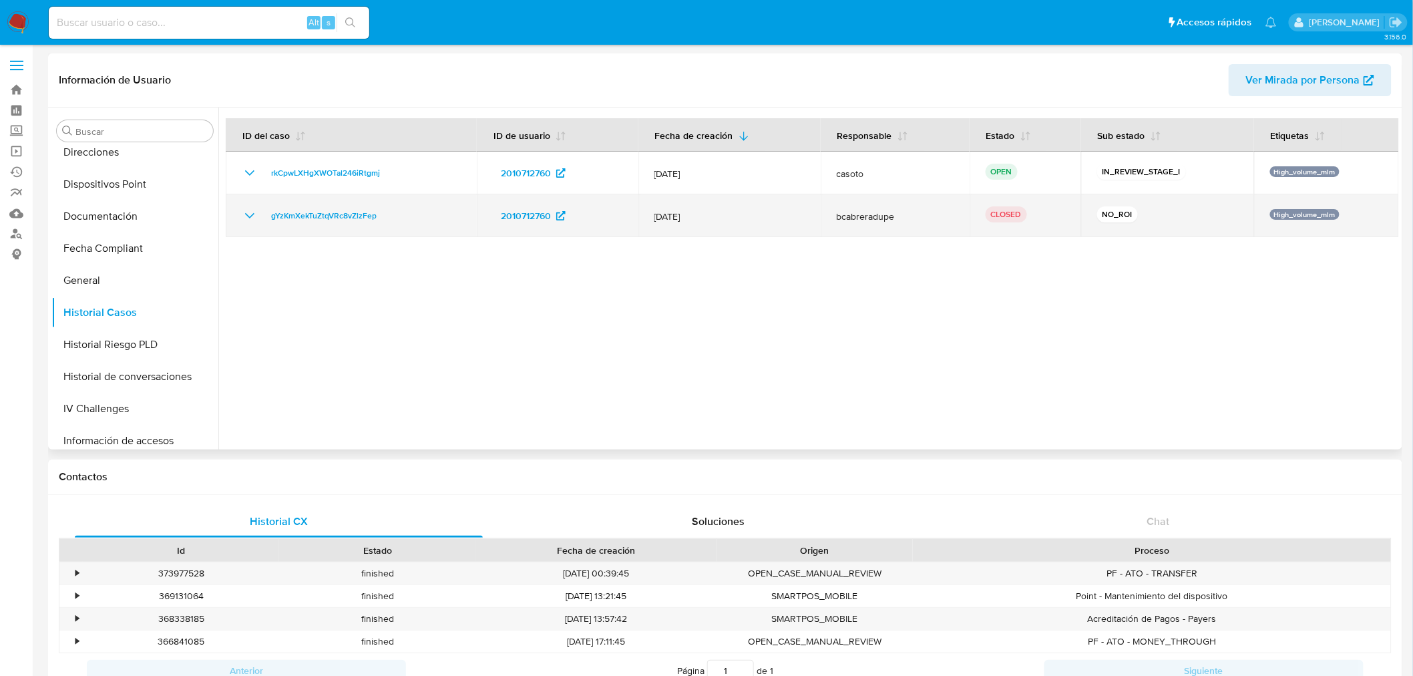
click at [250, 218] on icon "Mostrar/Ocultar" at bounding box center [249, 215] width 9 height 5
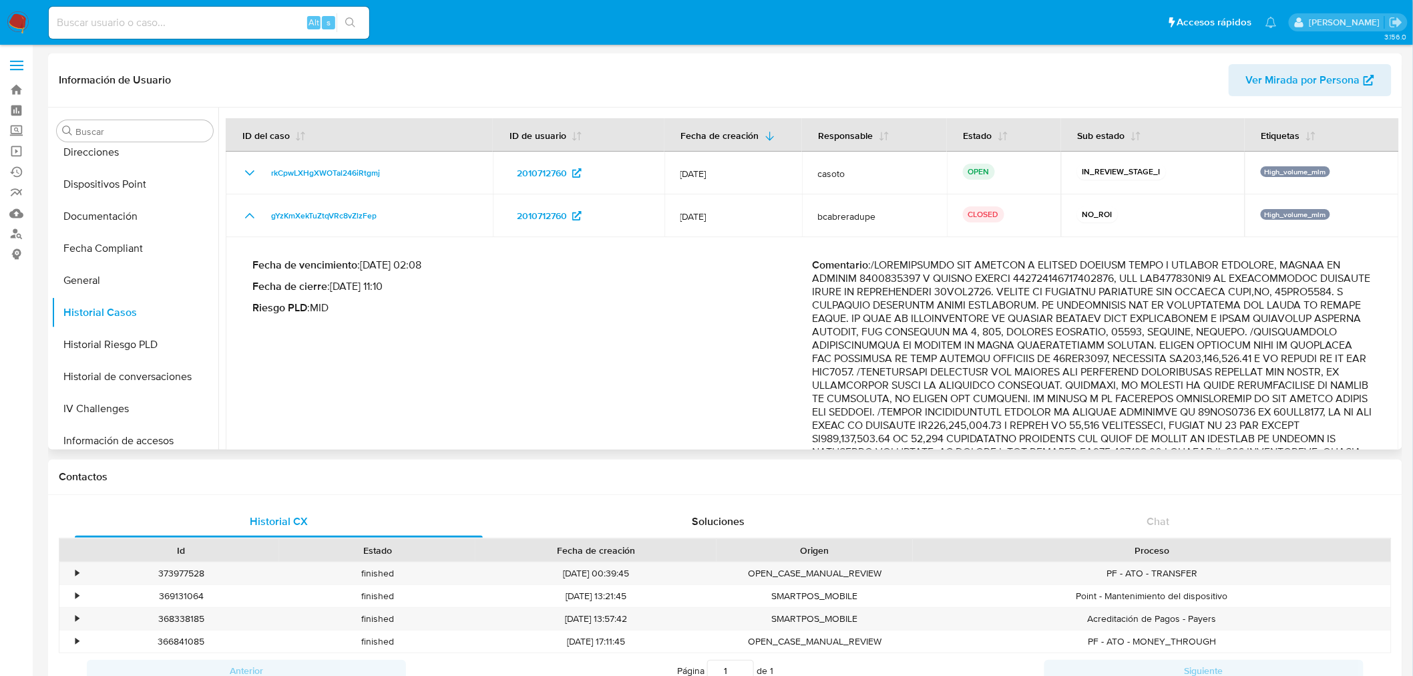
drag, startPoint x: 745, startPoint y: 221, endPoint x: 734, endPoint y: 405, distance: 184.6
click at [666, 222] on td "[DATE]" at bounding box center [733, 215] width 138 height 43
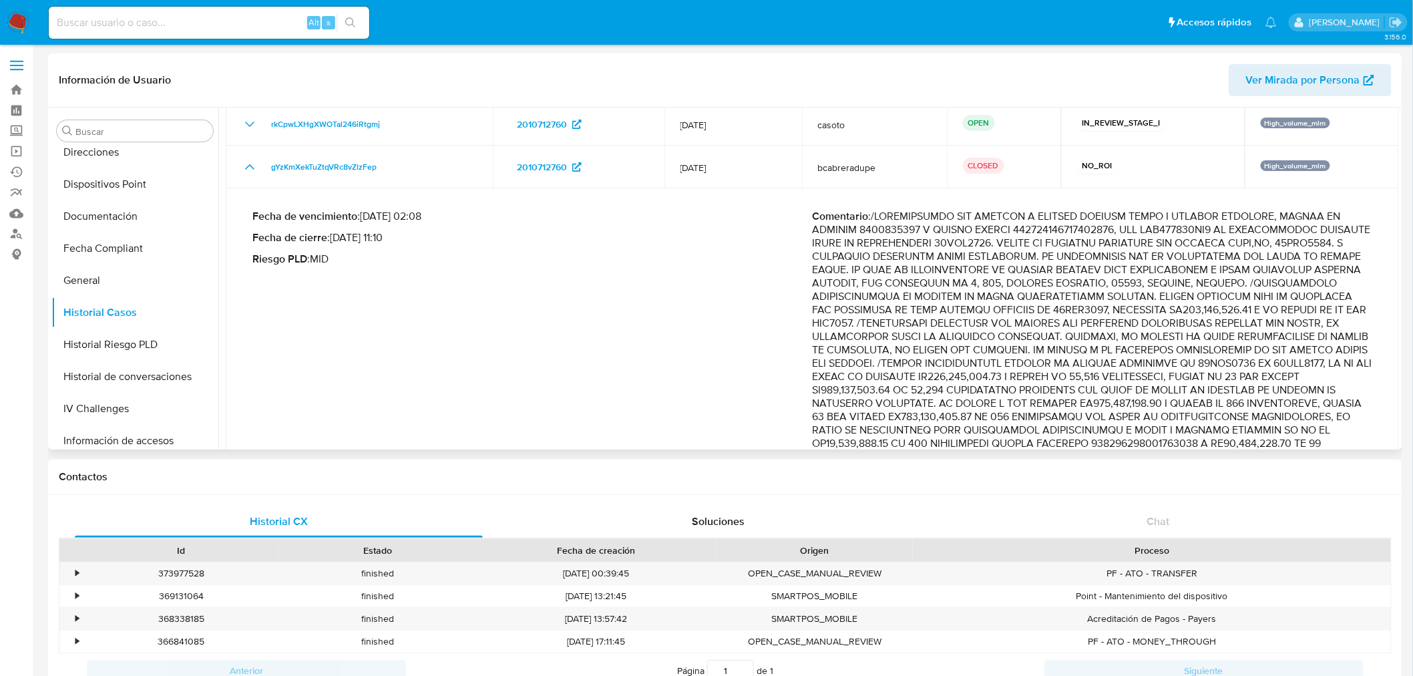
scroll to position [74, 0]
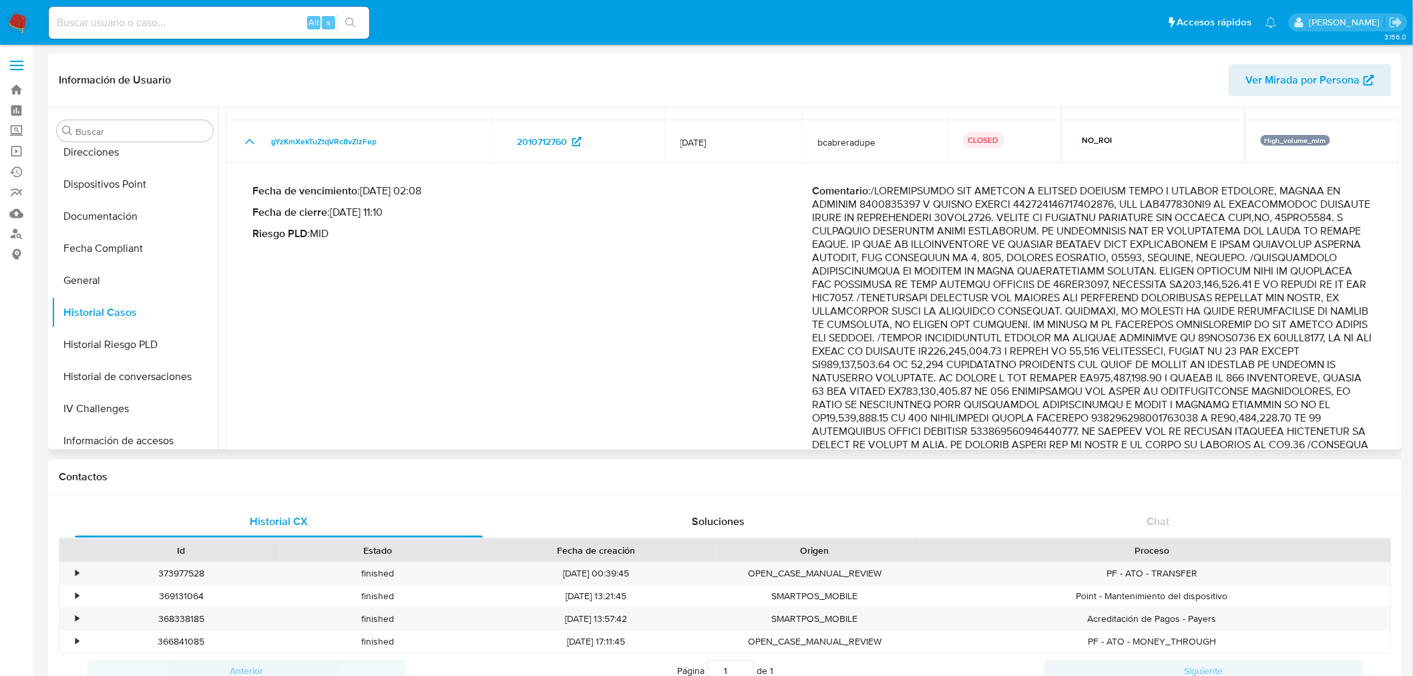
drag, startPoint x: 939, startPoint y: 272, endPoint x: 1076, endPoint y: 281, distance: 137.8
click at [1076, 281] on p "Comentario :" at bounding box center [1093, 371] width 560 height 374
drag, startPoint x: 893, startPoint y: 299, endPoint x: 1195, endPoint y: 303, distance: 301.8
click at [1195, 303] on p "Comentario :" at bounding box center [1093, 371] width 560 height 374
drag, startPoint x: 1196, startPoint y: 341, endPoint x: 1260, endPoint y: 491, distance: 163.3
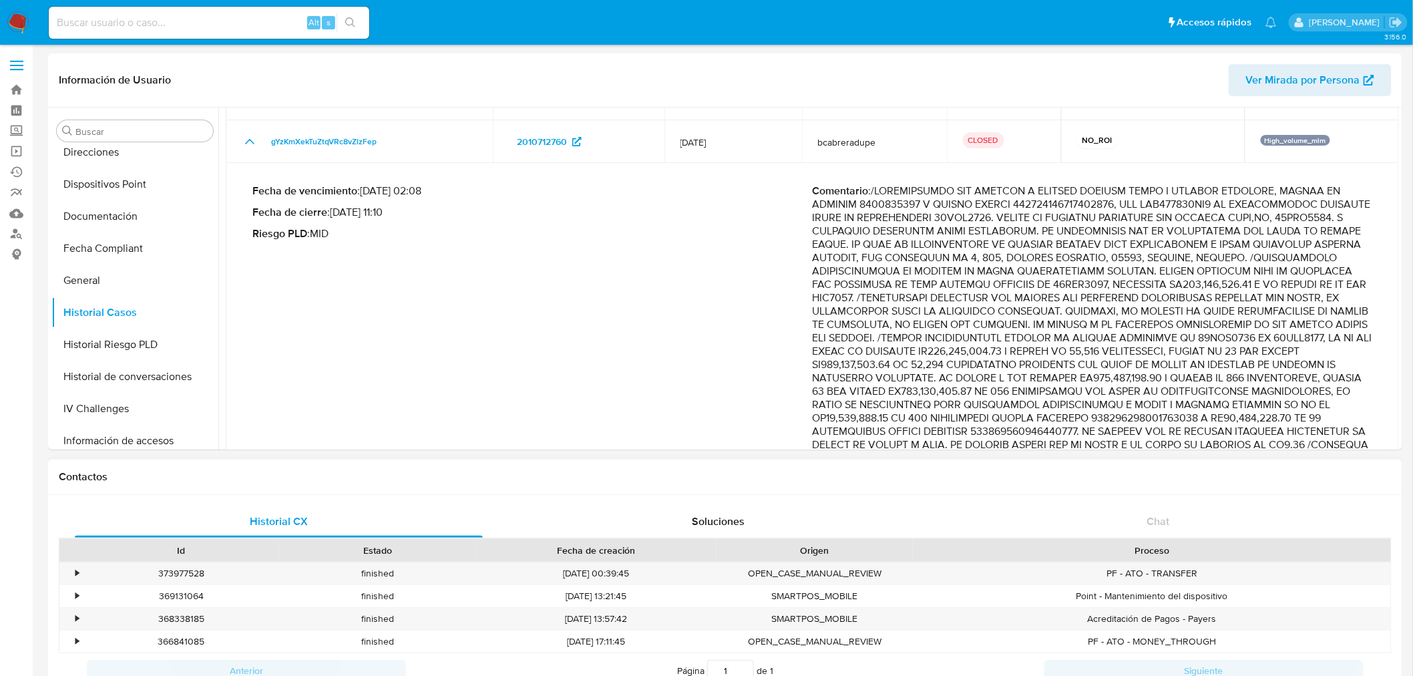
click at [1251, 335] on p "Comentario :" at bounding box center [1093, 371] width 560 height 374
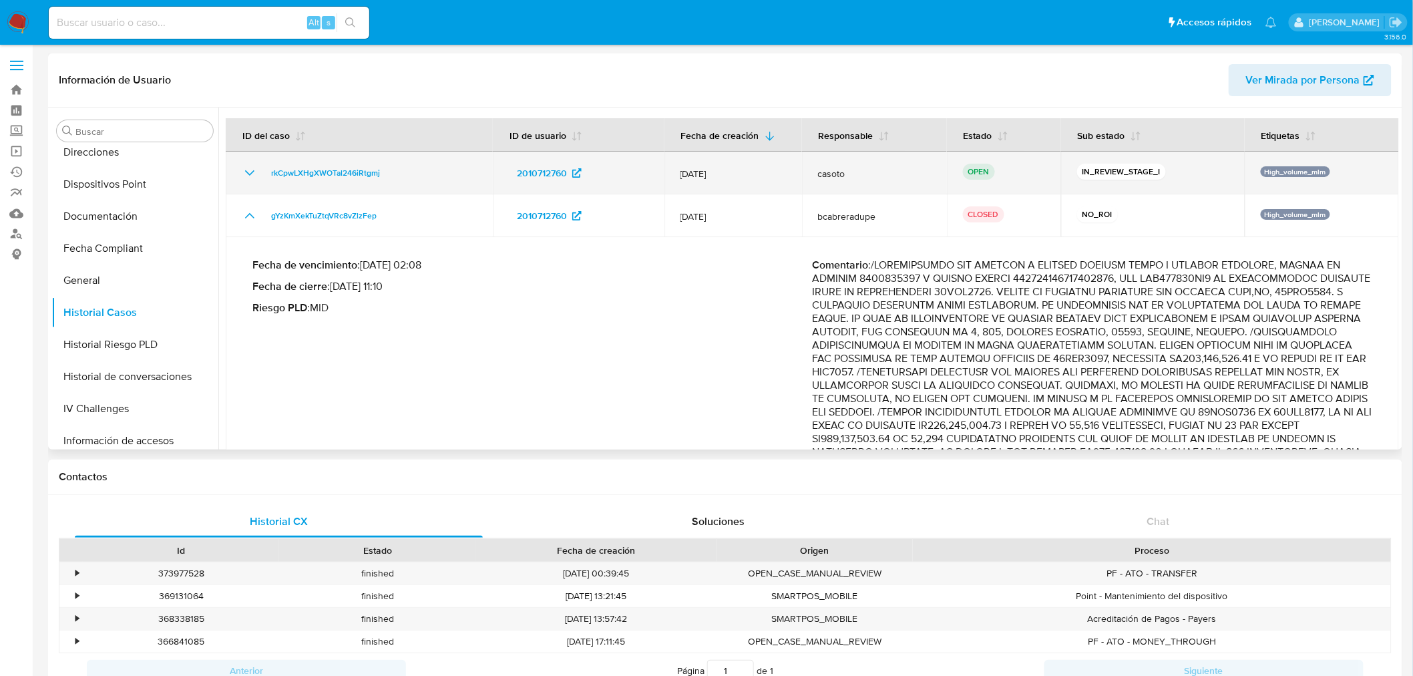
click at [251, 175] on icon "Mostrar/Ocultar" at bounding box center [250, 173] width 16 height 16
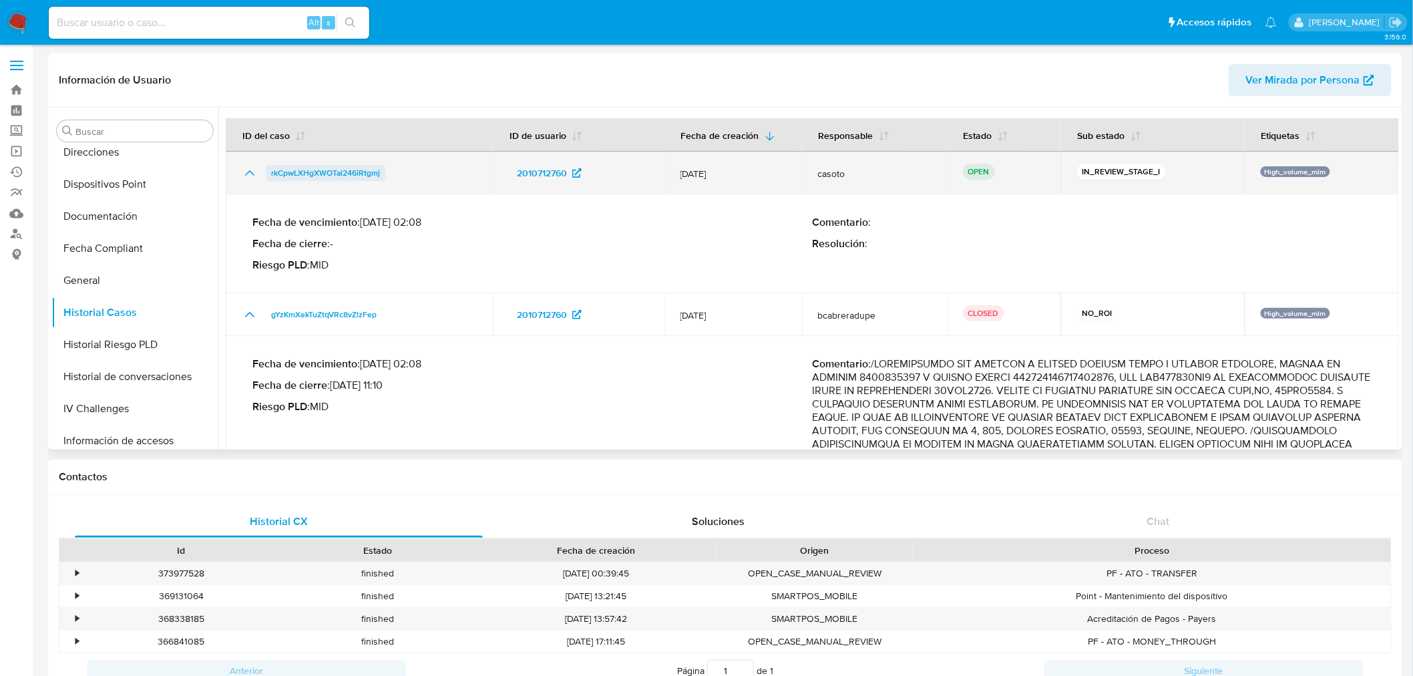
click at [296, 176] on span "rkCpwLXHgXWOTal246iRtgmj" at bounding box center [325, 173] width 109 height 16
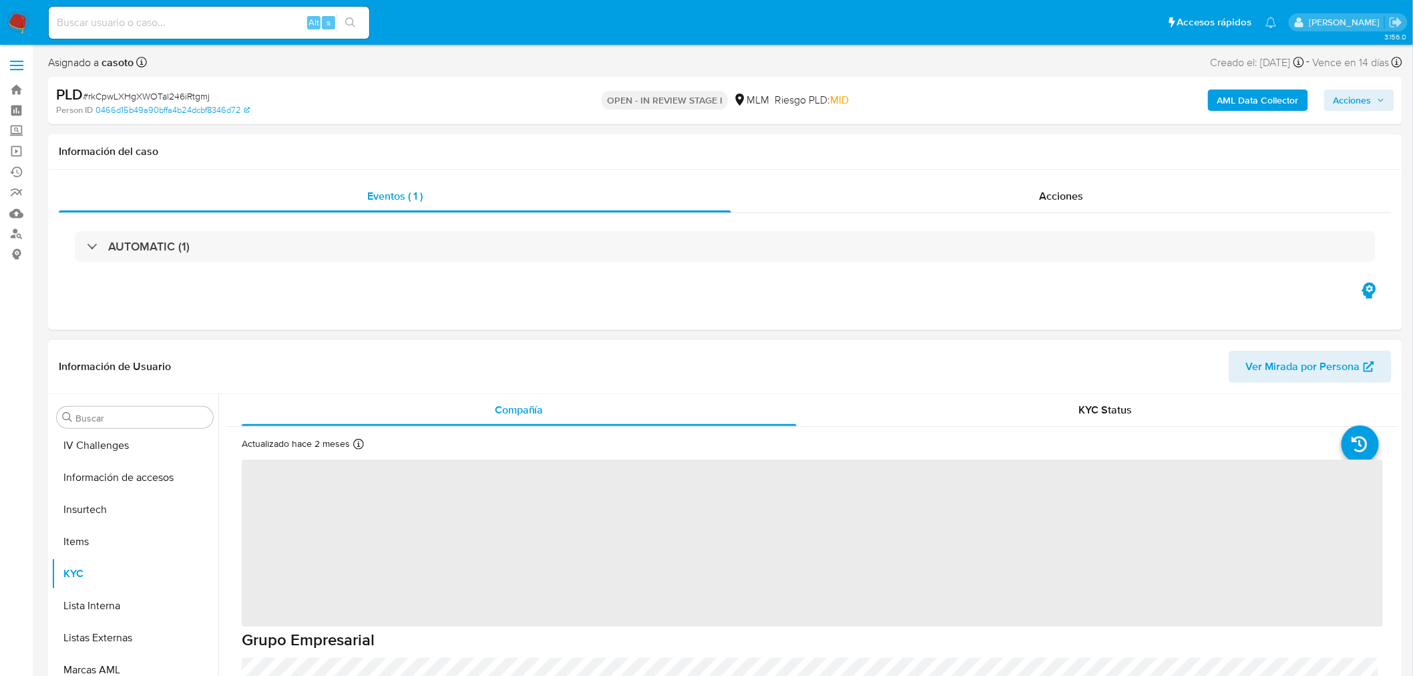
scroll to position [564, 0]
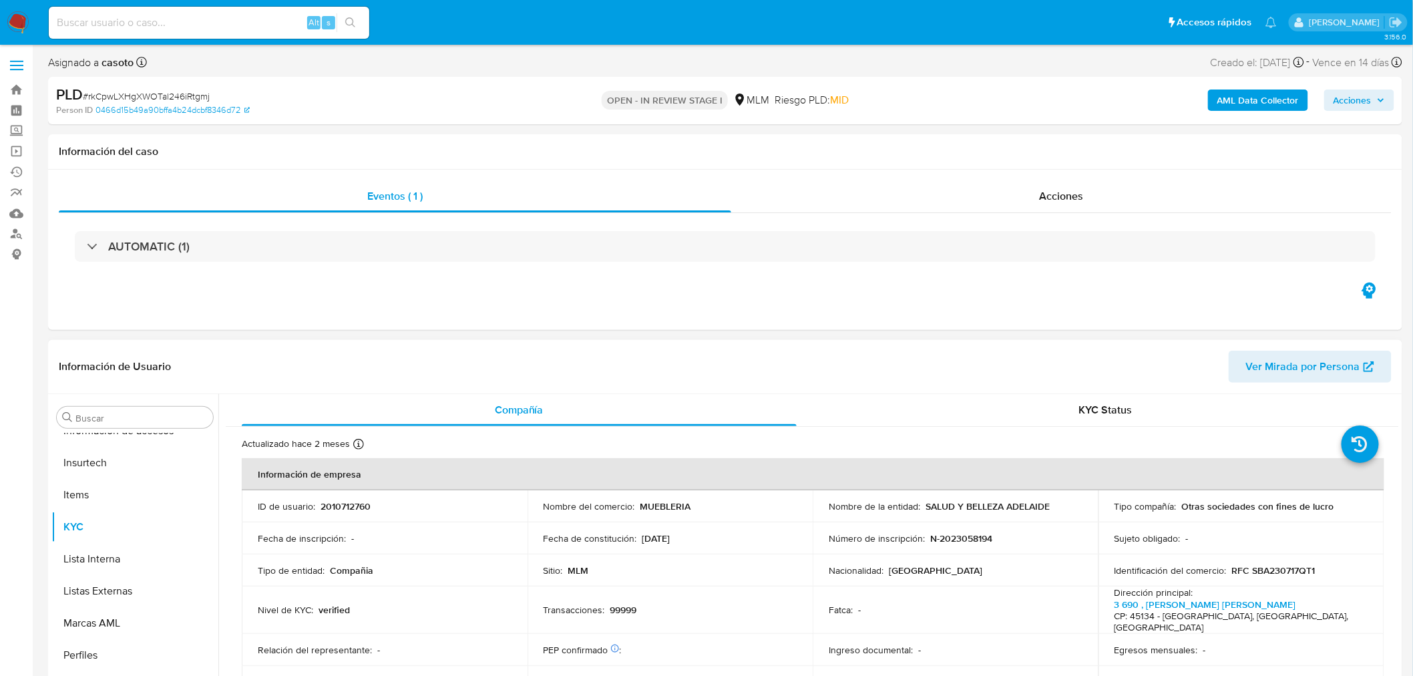
select select "10"
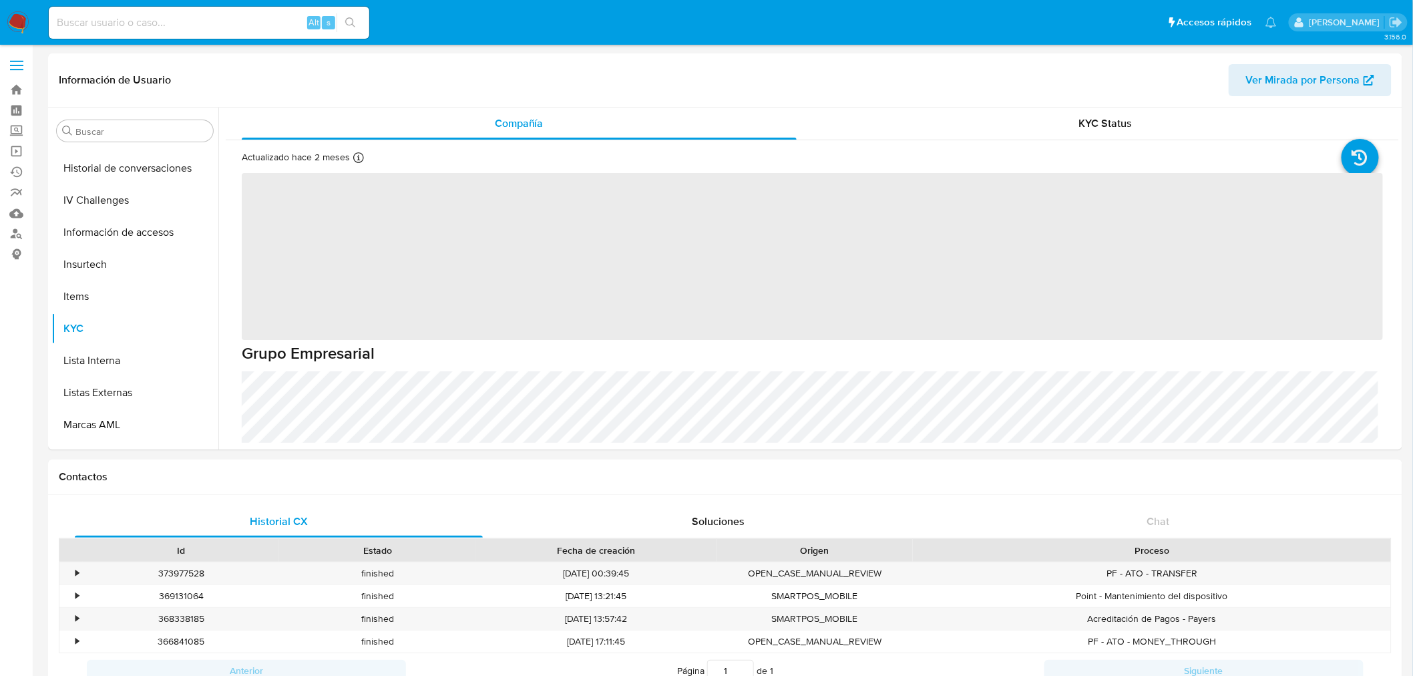
scroll to position [564, 0]
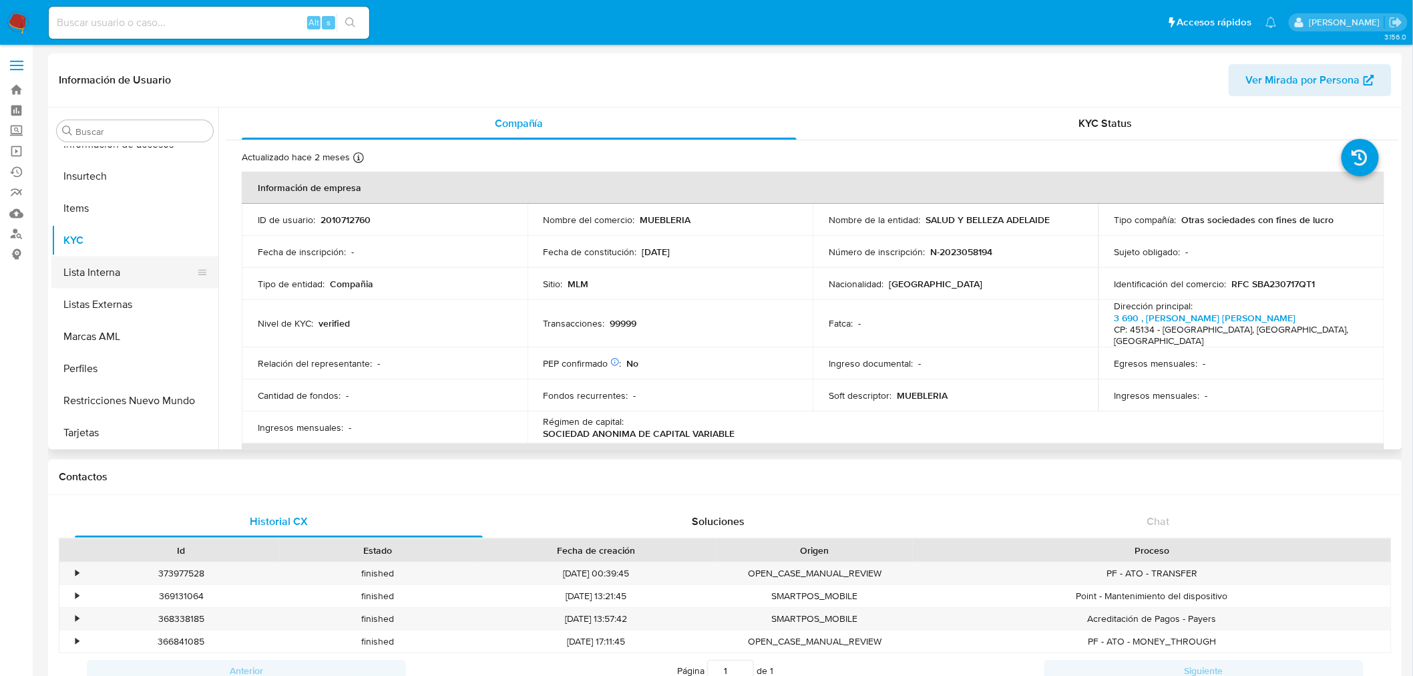
select select "10"
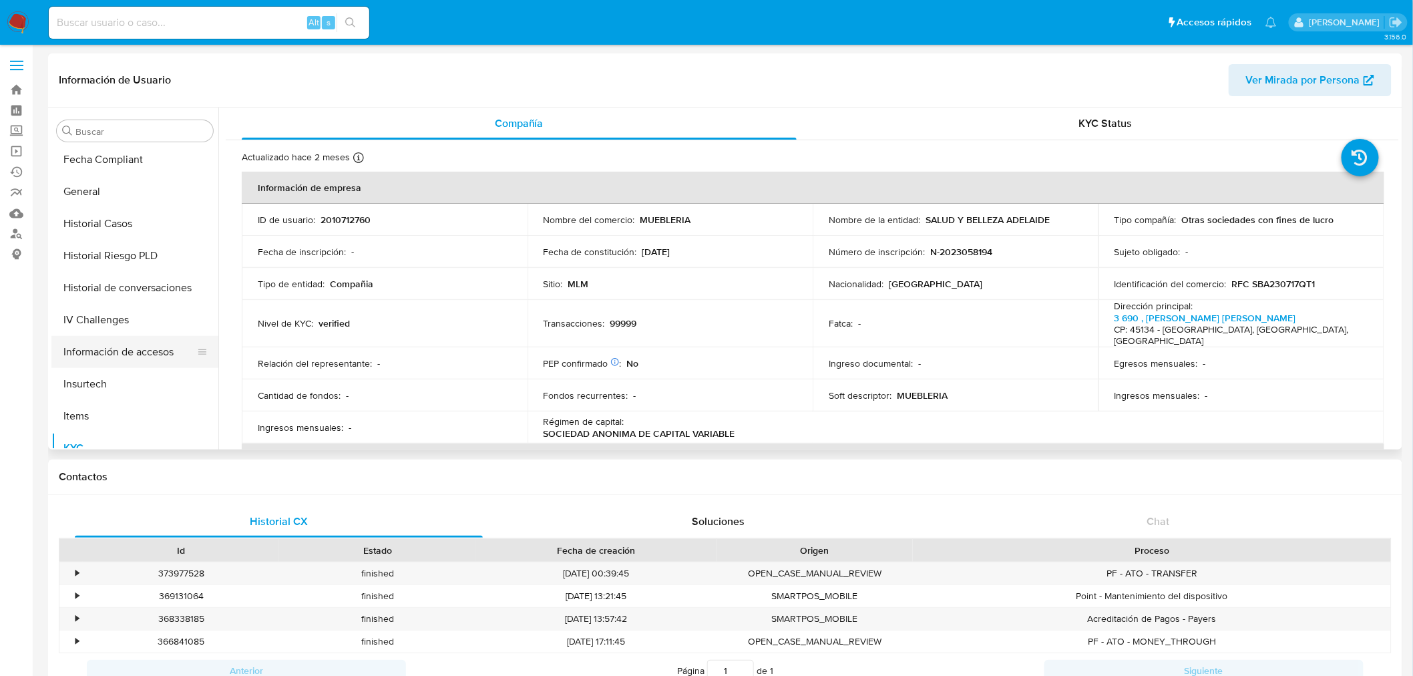
scroll to position [341, 0]
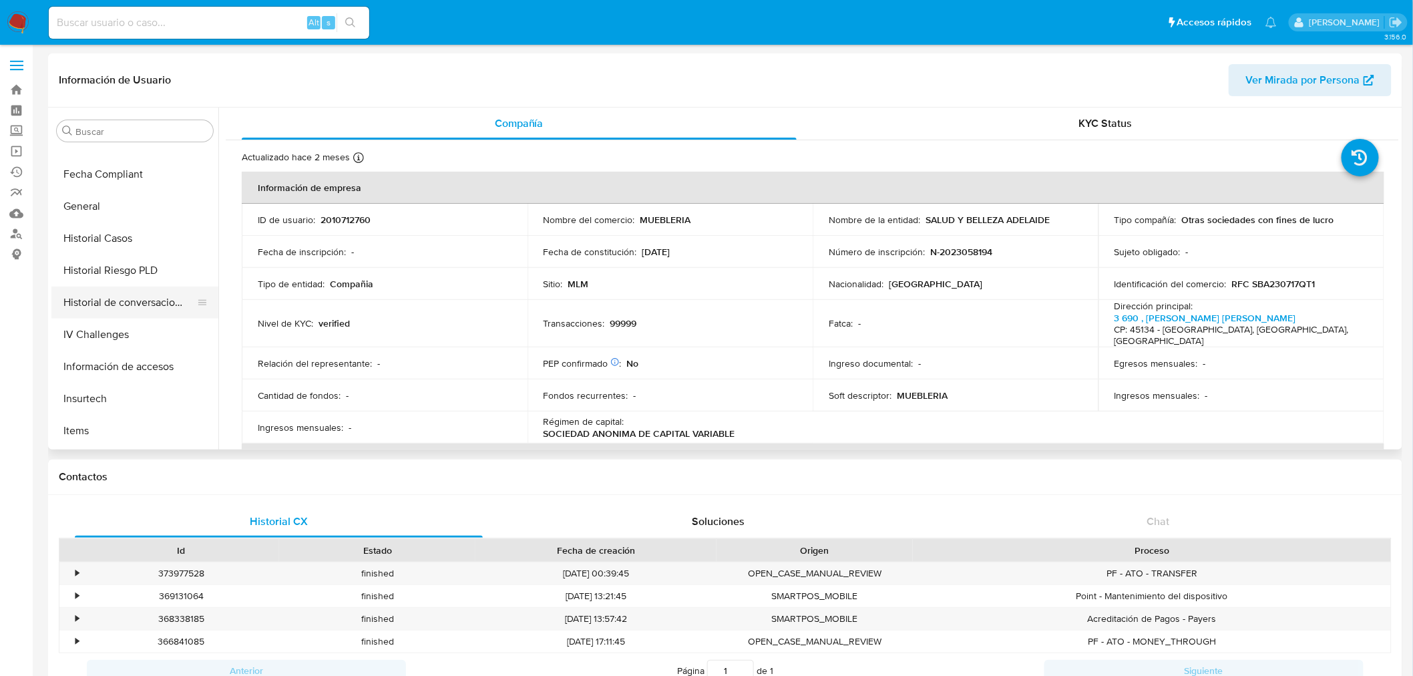
click at [144, 301] on button "Historial de conversaciones" at bounding box center [129, 302] width 156 height 32
